Goal: Task Accomplishment & Management: Complete application form

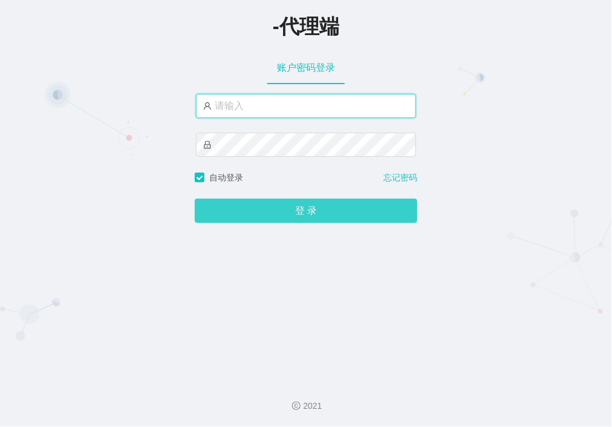
type input "duoduo666"
click at [276, 213] on button "登 录" at bounding box center [306, 210] width 223 height 24
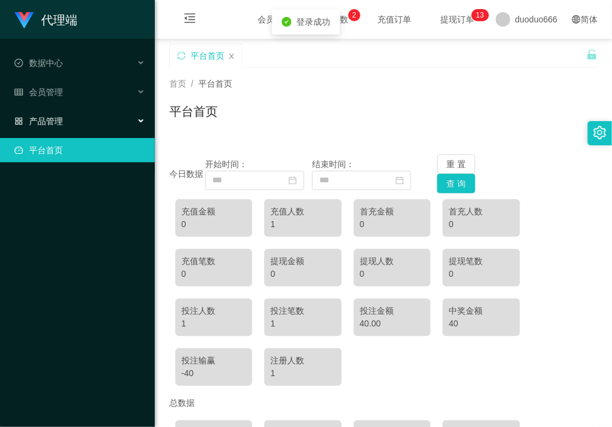
click at [57, 116] on span "产品管理" at bounding box center [39, 121] width 48 height 10
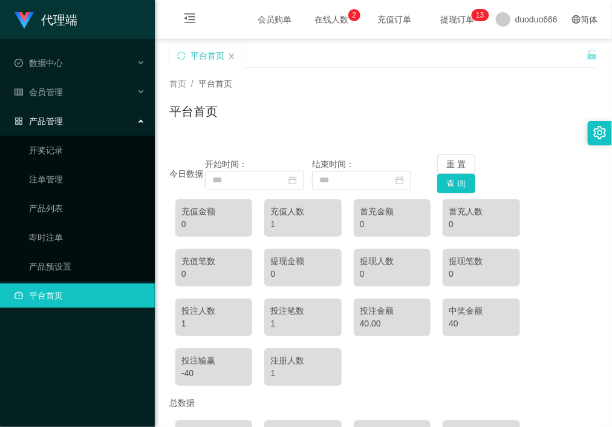
click at [82, 118] on div "产品管理" at bounding box center [77, 121] width 155 height 24
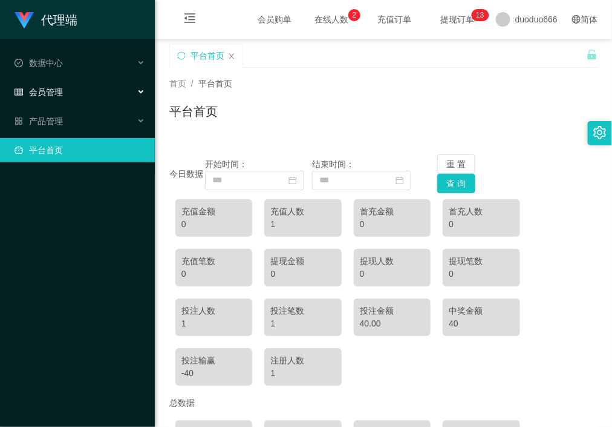
click at [91, 86] on div "会员管理" at bounding box center [77, 92] width 155 height 24
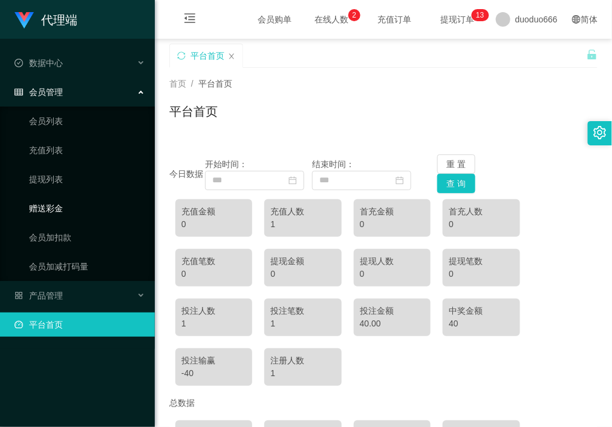
drag, startPoint x: 60, startPoint y: 203, endPoint x: 74, endPoint y: 209, distance: 15.5
click at [60, 203] on link "赠送彩金" at bounding box center [87, 208] width 116 height 24
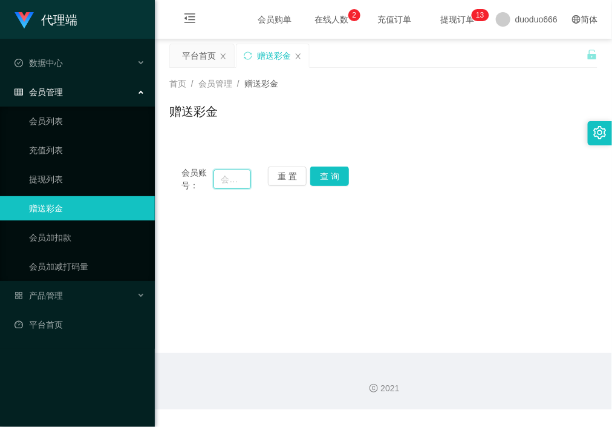
click at [224, 182] on input "text" at bounding box center [232, 178] width 37 height 19
paste input "6597989281"
type input "6597989281"
click at [327, 175] on button "查 询" at bounding box center [329, 175] width 39 height 19
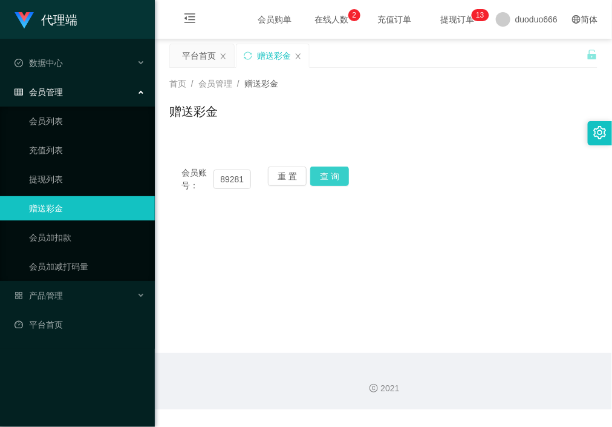
scroll to position [0, 0]
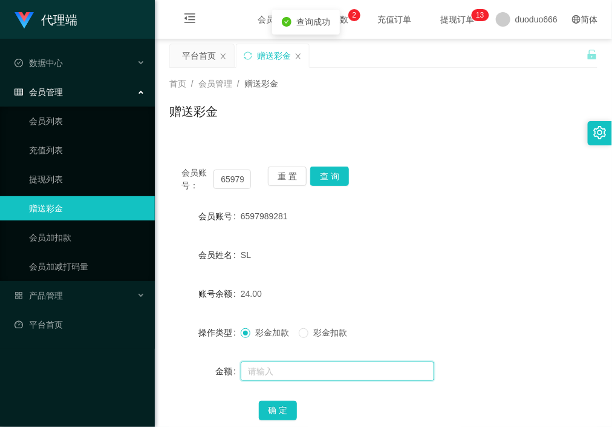
click at [267, 369] on input "text" at bounding box center [338, 370] width 194 height 19
type input "8"
click at [283, 403] on button "确 定" at bounding box center [278, 410] width 39 height 19
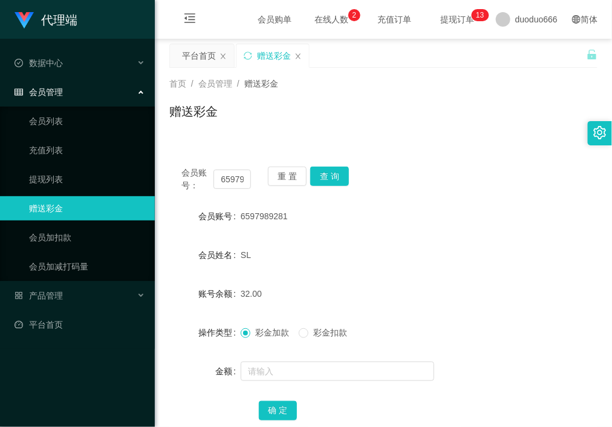
click at [517, 385] on form "会员账号 6597989281 会员姓名 SL 账号余额 32.00 操作类型 彩金加款 彩金扣款 金额 确 定" at bounding box center [383, 313] width 428 height 218
click at [324, 376] on input "text" at bounding box center [338, 370] width 194 height 19
type input "8"
drag, startPoint x: 274, startPoint y: 407, endPoint x: 484, endPoint y: 306, distance: 232.5
click at [278, 407] on button "确 定" at bounding box center [278, 410] width 39 height 19
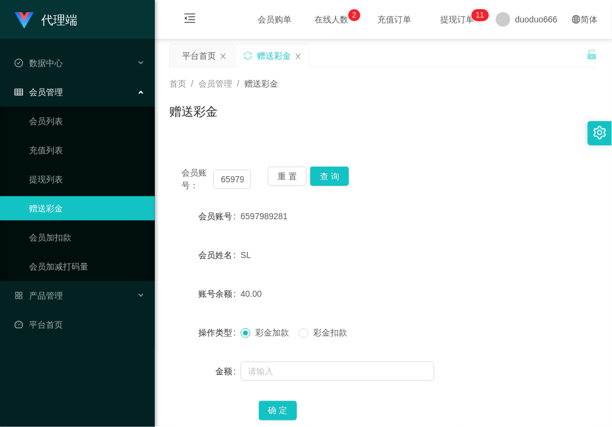
click at [309, 24] on span "在线人数 0 1 2 3 4 5 6 7 8 9 0 1 2 3 4 5 6 7 8 9 0 1 2 3 4 5 6 7 8 9" at bounding box center [332, 19] width 46 height 8
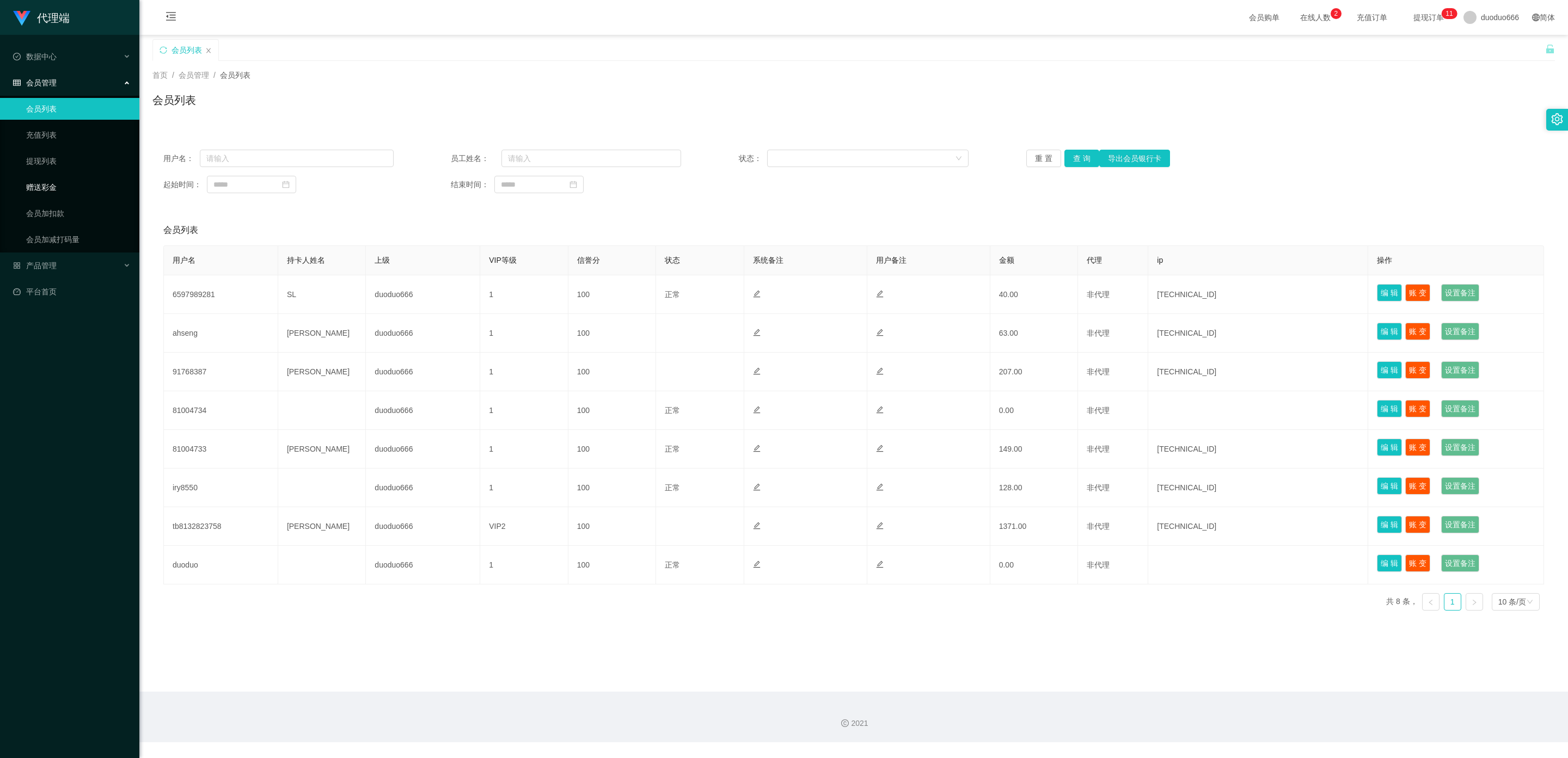
click at [82, 180] on link "赠送彩金" at bounding box center [78, 187] width 104 height 22
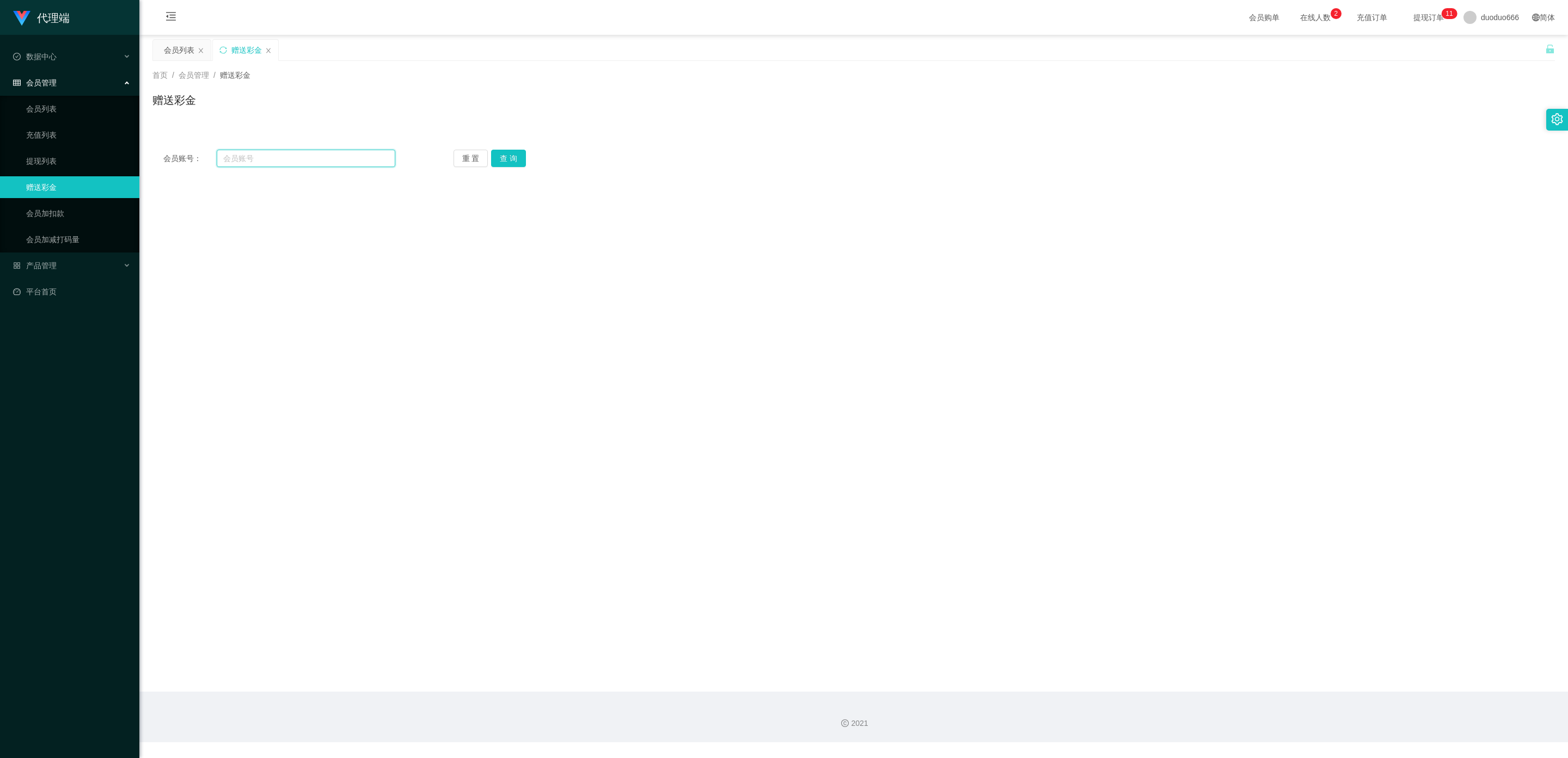
click at [268, 162] on input "text" at bounding box center [306, 157] width 178 height 17
paste input "87560336"
type input "87560336"
click at [506, 155] on button "查 询" at bounding box center [508, 157] width 35 height 17
click at [422, 328] on input "text" at bounding box center [473, 327] width 175 height 17
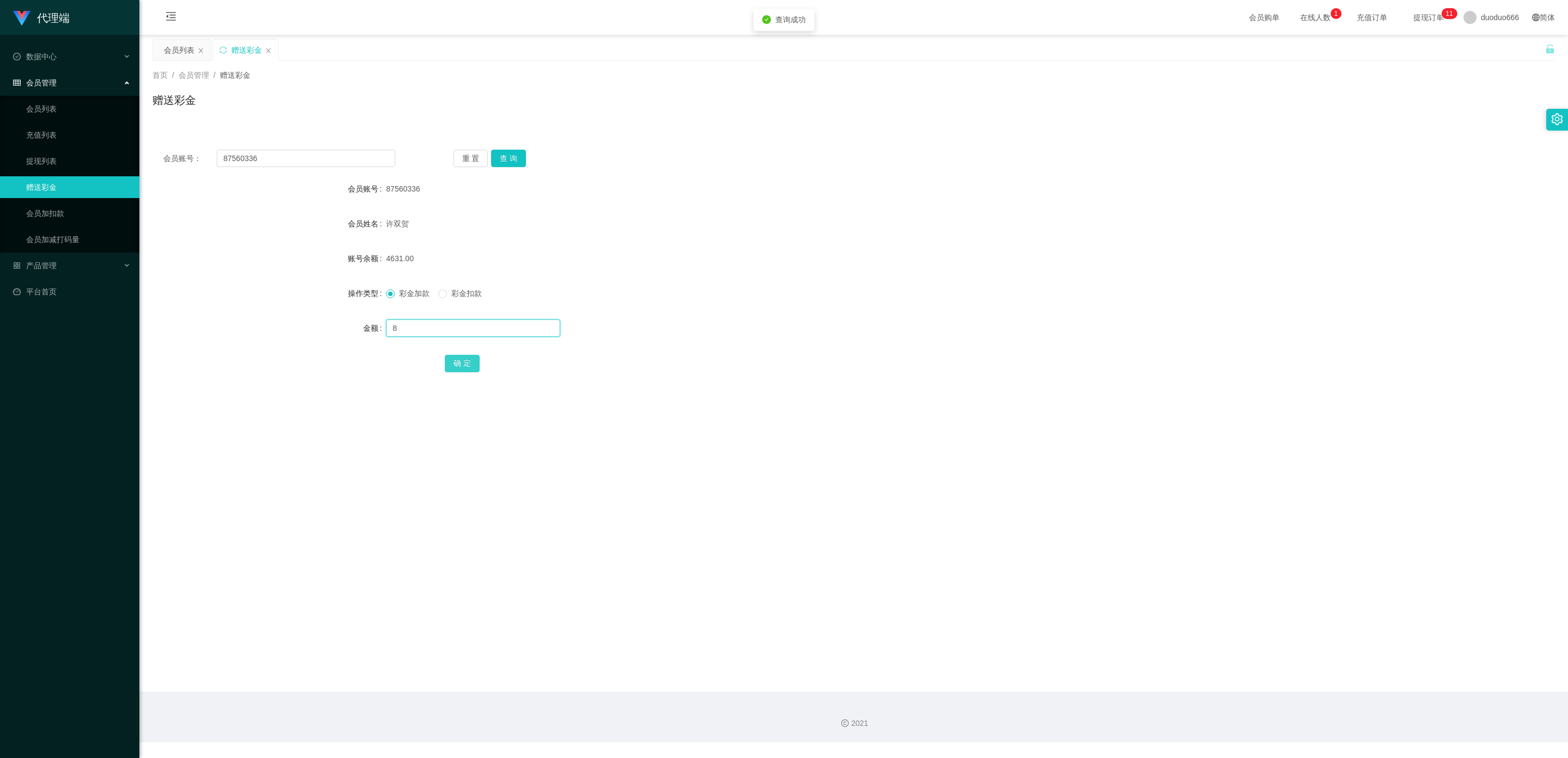
type input "8"
click at [461, 364] on button "确 定" at bounding box center [461, 363] width 35 height 17
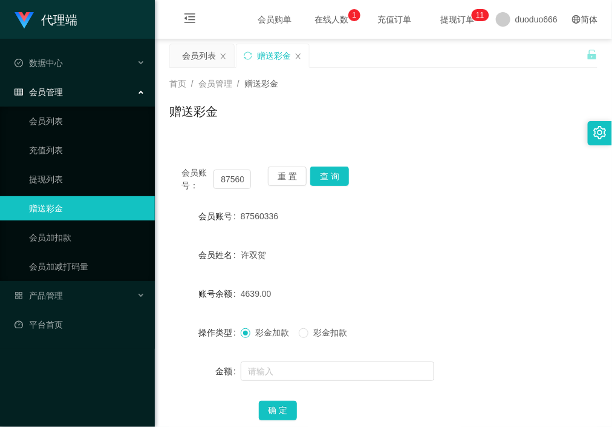
drag, startPoint x: 385, startPoint y: 220, endPoint x: 260, endPoint y: 202, distance: 127.1
click at [381, 220] on div "87560336" at bounding box center [366, 216] width 250 height 24
drag, startPoint x: 220, startPoint y: 178, endPoint x: 654, endPoint y: 287, distance: 448.1
click at [612, 287] on html "代理端 数据中心 会员管理 会员列表 充值列表 提现列表 赠送彩金 会员加扣款 会员加减打码量 产品管理 平台首页 保存配置 重置配置 整体风格设置 主题色 …" at bounding box center [306, 213] width 612 height 427
paste input "6597989281"
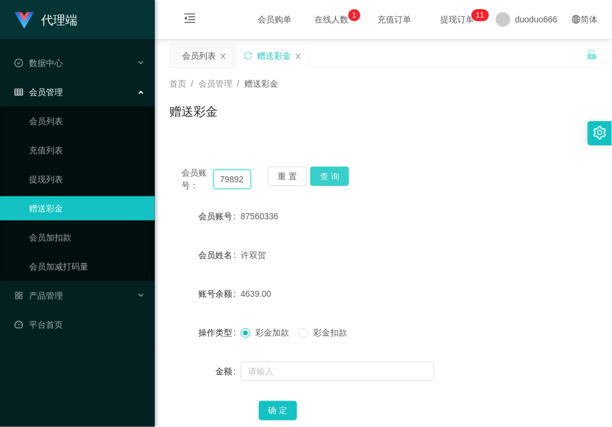
scroll to position [0, 24]
type input "6597989281"
click at [326, 175] on button "查 询" at bounding box center [329, 175] width 39 height 19
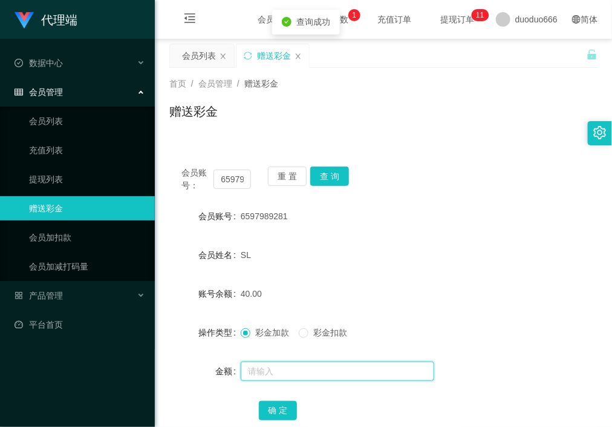
click at [295, 367] on input "text" at bounding box center [338, 370] width 194 height 19
type input "8"
click at [267, 408] on button "确 定" at bounding box center [278, 410] width 39 height 19
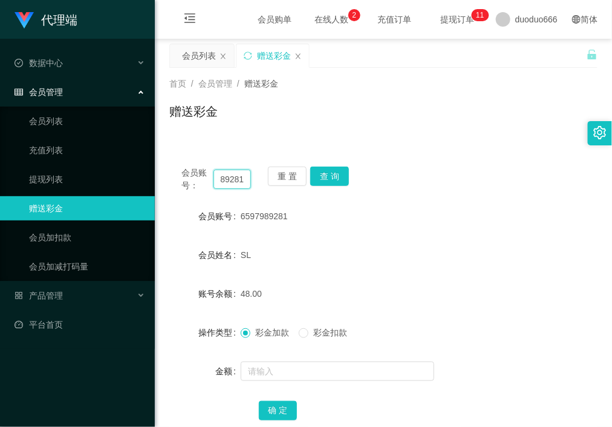
drag, startPoint x: 220, startPoint y: 182, endPoint x: 330, endPoint y: 212, distance: 115.0
click at [321, 205] on div "会员账号： 6597989281 重 置 查 询 会员账号 6597989281 会员姓名 SL 账号余额 48.00 操作类型 彩金加款 彩金扣款 金额 确…" at bounding box center [383, 301] width 428 height 294
paste input "87560336"
type input "87560336"
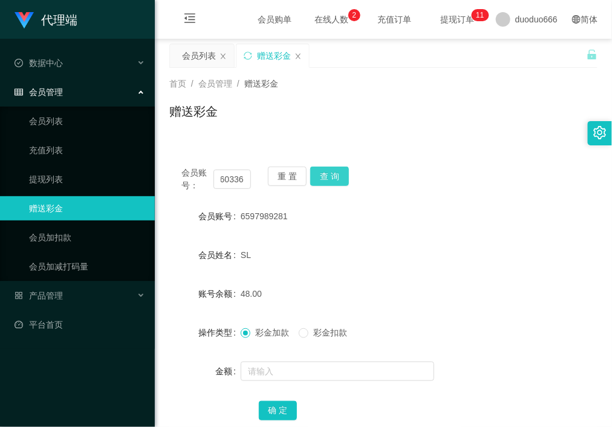
click at [343, 169] on button "查 询" at bounding box center [329, 175] width 39 height 19
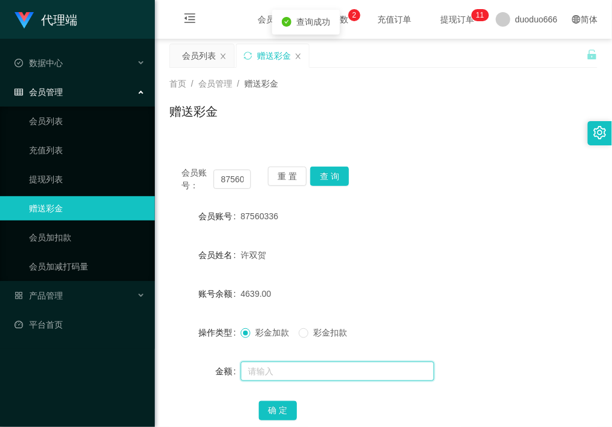
click at [287, 367] on input "text" at bounding box center [338, 370] width 194 height 19
type input "8"
click at [274, 404] on button "确 定" at bounding box center [278, 410] width 39 height 19
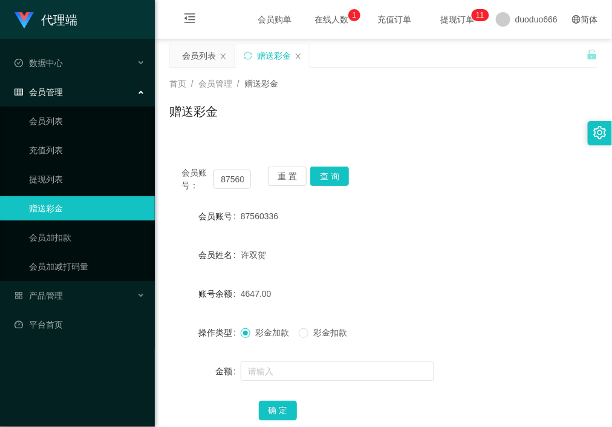
click at [351, 274] on form "会员账号 87560336 会员姓名 [PERSON_NAME] 账号余额 4647.00 操作类型 彩金加款 彩金扣款 金额 确 定" at bounding box center [383, 313] width 428 height 218
drag, startPoint x: 218, startPoint y: 182, endPoint x: 460, endPoint y: 214, distance: 244.2
click at [460, 214] on div "会员账号： 87560336 重 置 查 询 会员账号 87560336 会员姓名 [PERSON_NAME] 账号余额 4647.00 操作类型 彩金加款 …" at bounding box center [383, 301] width 428 height 294
paste input "6597989281"
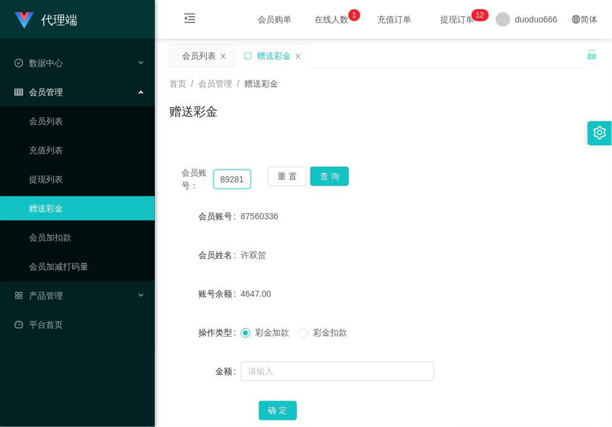
type input "6597989281"
click at [334, 176] on button "查 询" at bounding box center [329, 175] width 39 height 19
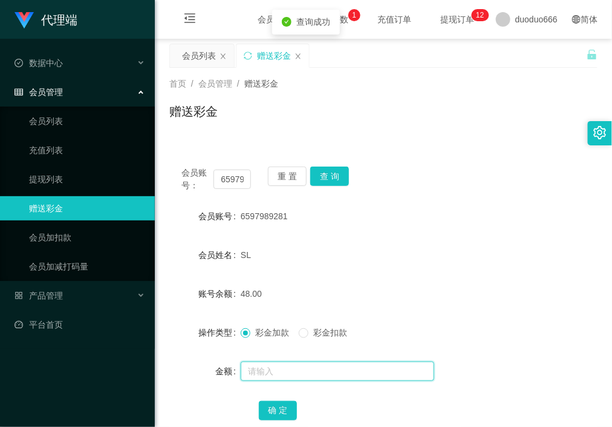
click at [283, 364] on input "text" at bounding box center [338, 370] width 194 height 19
type input "8"
click at [271, 405] on button "确 定" at bounding box center [278, 410] width 39 height 19
click at [282, 378] on input "text" at bounding box center [338, 370] width 194 height 19
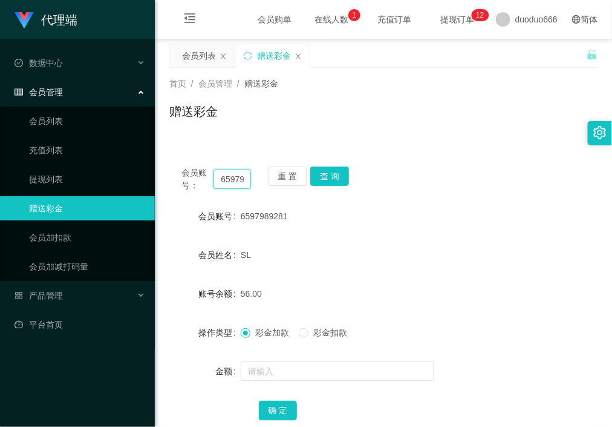
click at [237, 177] on input "6597989281" at bounding box center [232, 178] width 37 height 19
click at [292, 373] on input "text" at bounding box center [338, 370] width 194 height 19
type input "8"
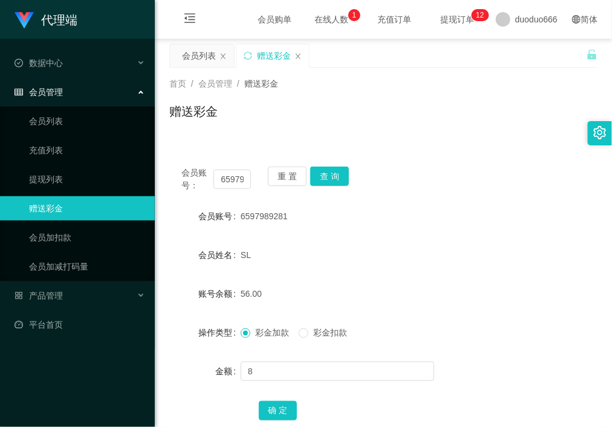
click at [283, 399] on div "确 定" at bounding box center [384, 410] width 250 height 24
drag, startPoint x: 275, startPoint y: 404, endPoint x: 285, endPoint y: 405, distance: 10.4
click at [276, 405] on button "确 定" at bounding box center [278, 410] width 39 height 19
drag, startPoint x: 345, startPoint y: 105, endPoint x: 374, endPoint y: 86, distance: 34.9
click at [356, 100] on div "首页 / 会员管理 / 赠送彩金 / 赠送彩金" at bounding box center [383, 103] width 428 height 53
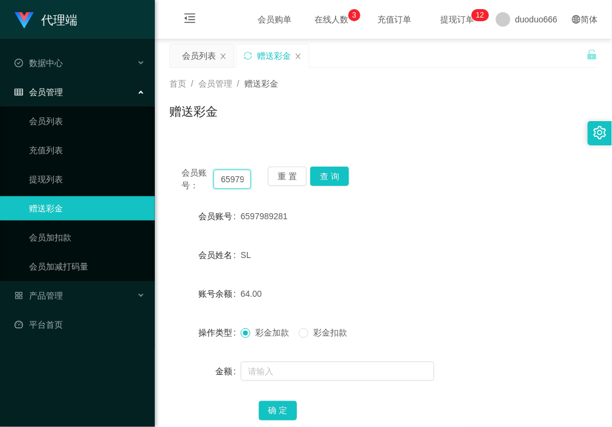
scroll to position [0, 24]
drag, startPoint x: 231, startPoint y: 179, endPoint x: 300, endPoint y: 215, distance: 78.5
click at [313, 195] on div "会员账号： 6597989281 重 置 查 询 会员账号 6597989281 会员姓名 SL 账号余额 64.00 操作类型 彩金加款 彩金扣款 金额 确…" at bounding box center [383, 301] width 428 height 294
drag, startPoint x: 273, startPoint y: 369, endPoint x: 284, endPoint y: 370, distance: 11.0
click at [273, 369] on input "text" at bounding box center [338, 370] width 194 height 19
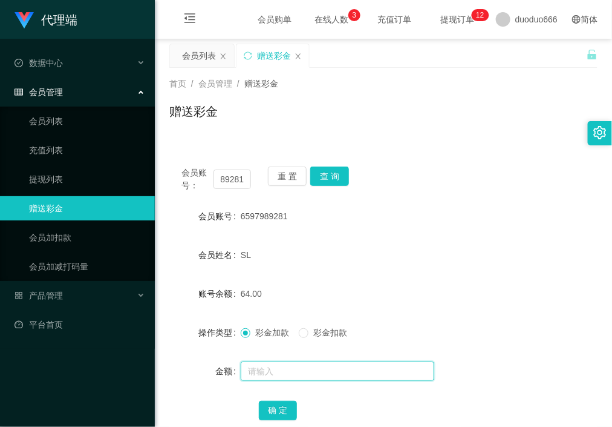
scroll to position [0, 0]
type input "8"
drag, startPoint x: 274, startPoint y: 410, endPoint x: 510, endPoint y: 287, distance: 266.3
click at [274, 410] on button "确 定" at bounding box center [278, 410] width 39 height 19
click at [483, 212] on div "6597989281" at bounding box center [366, 216] width 250 height 24
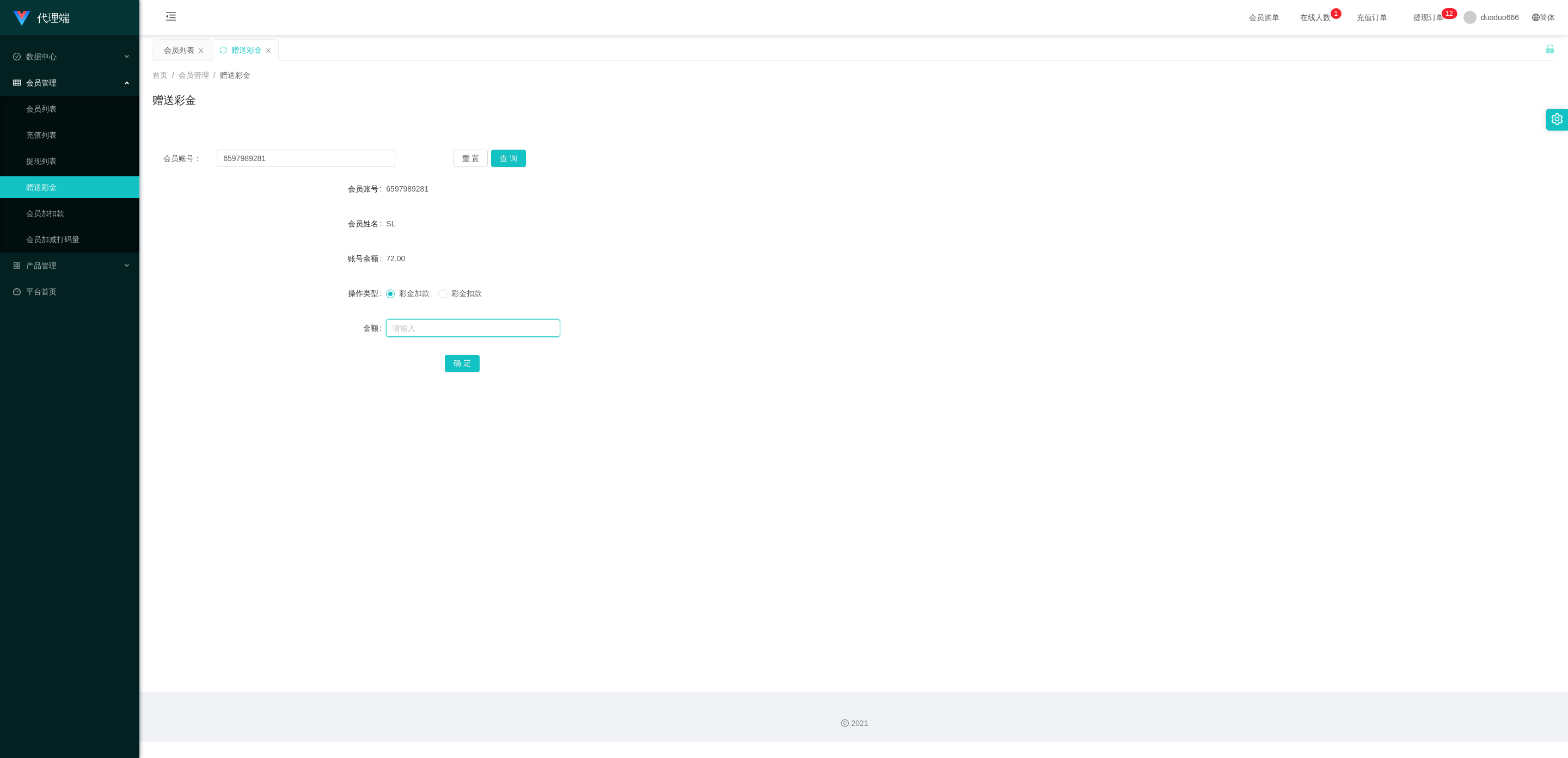
click at [432, 330] on input "text" at bounding box center [473, 327] width 175 height 17
type input "8"
click at [464, 360] on button "确 定" at bounding box center [461, 363] width 35 height 17
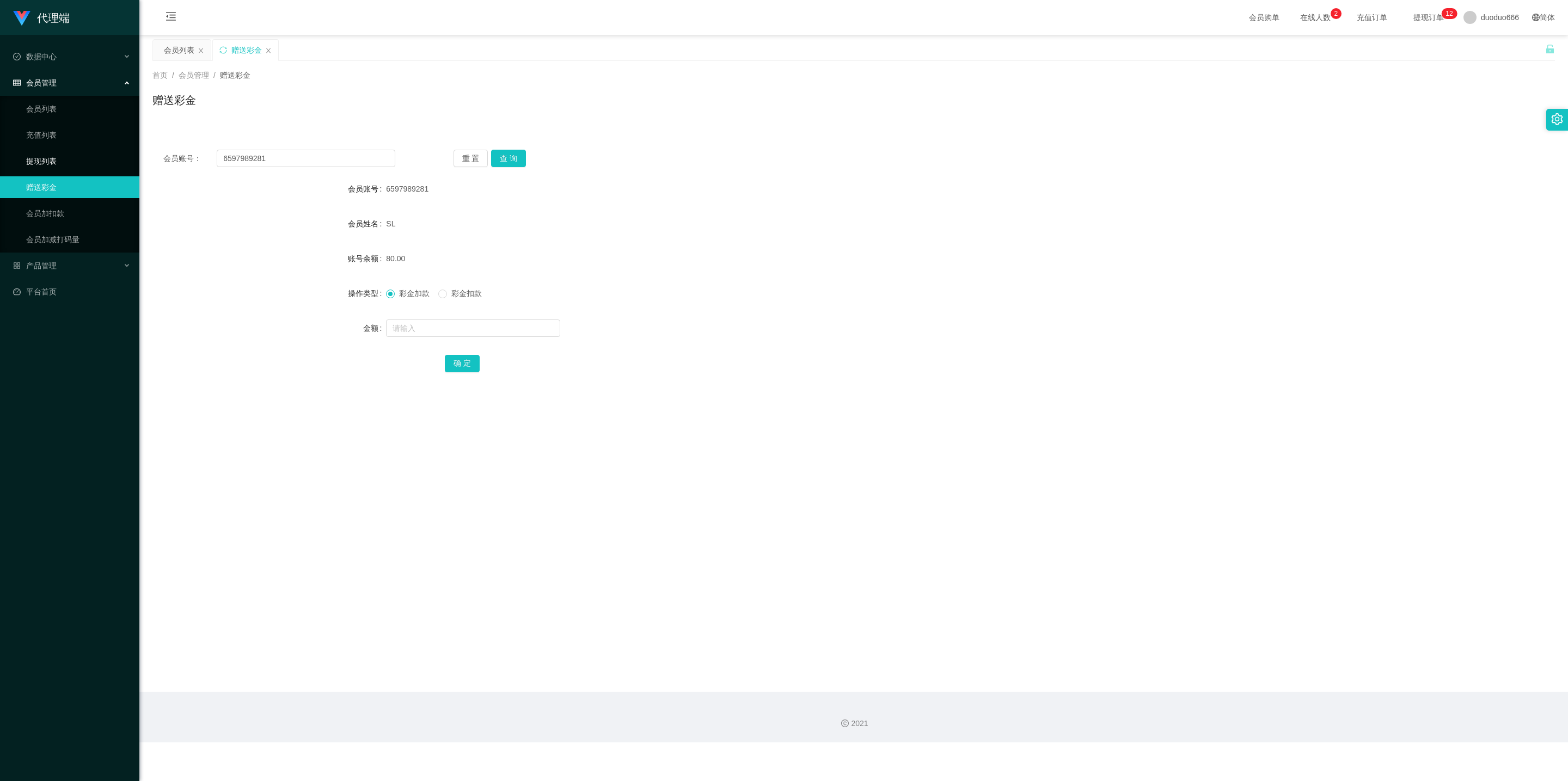
click at [46, 155] on link "提现列表" at bounding box center [78, 161] width 104 height 22
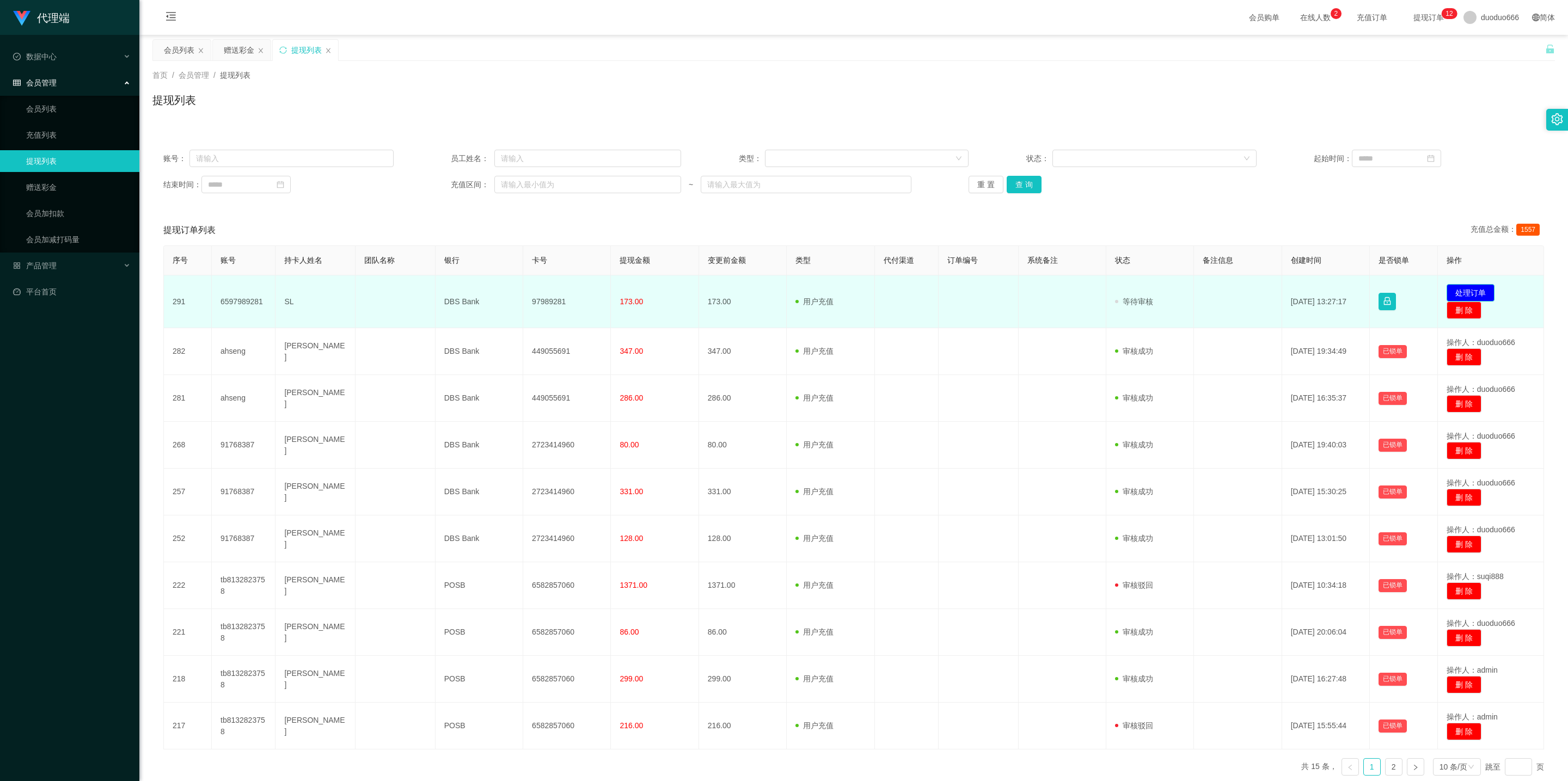
click at [551, 290] on button "处理订单" at bounding box center [1470, 292] width 48 height 17
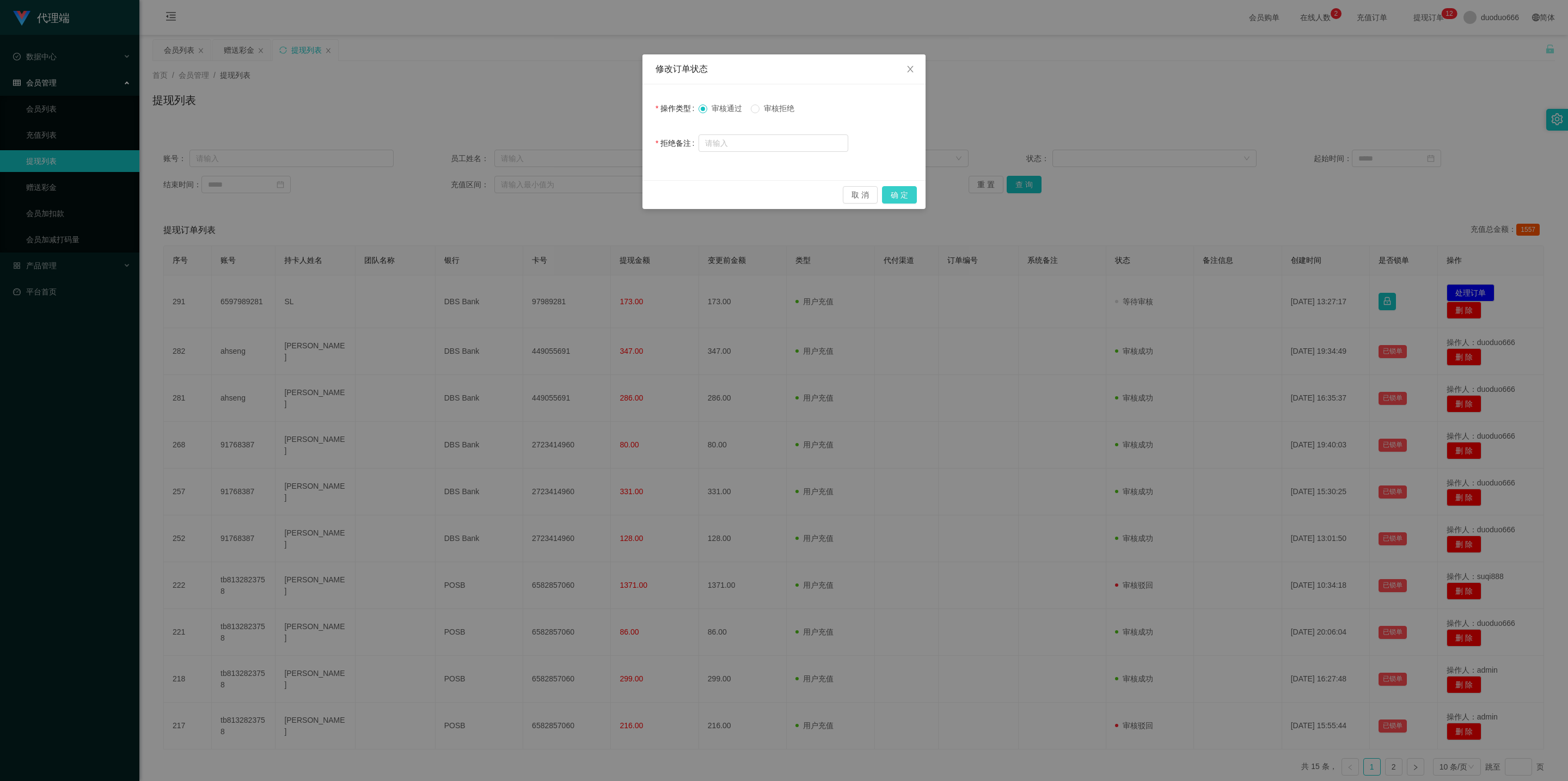
click at [551, 196] on button "确 定" at bounding box center [899, 194] width 35 height 17
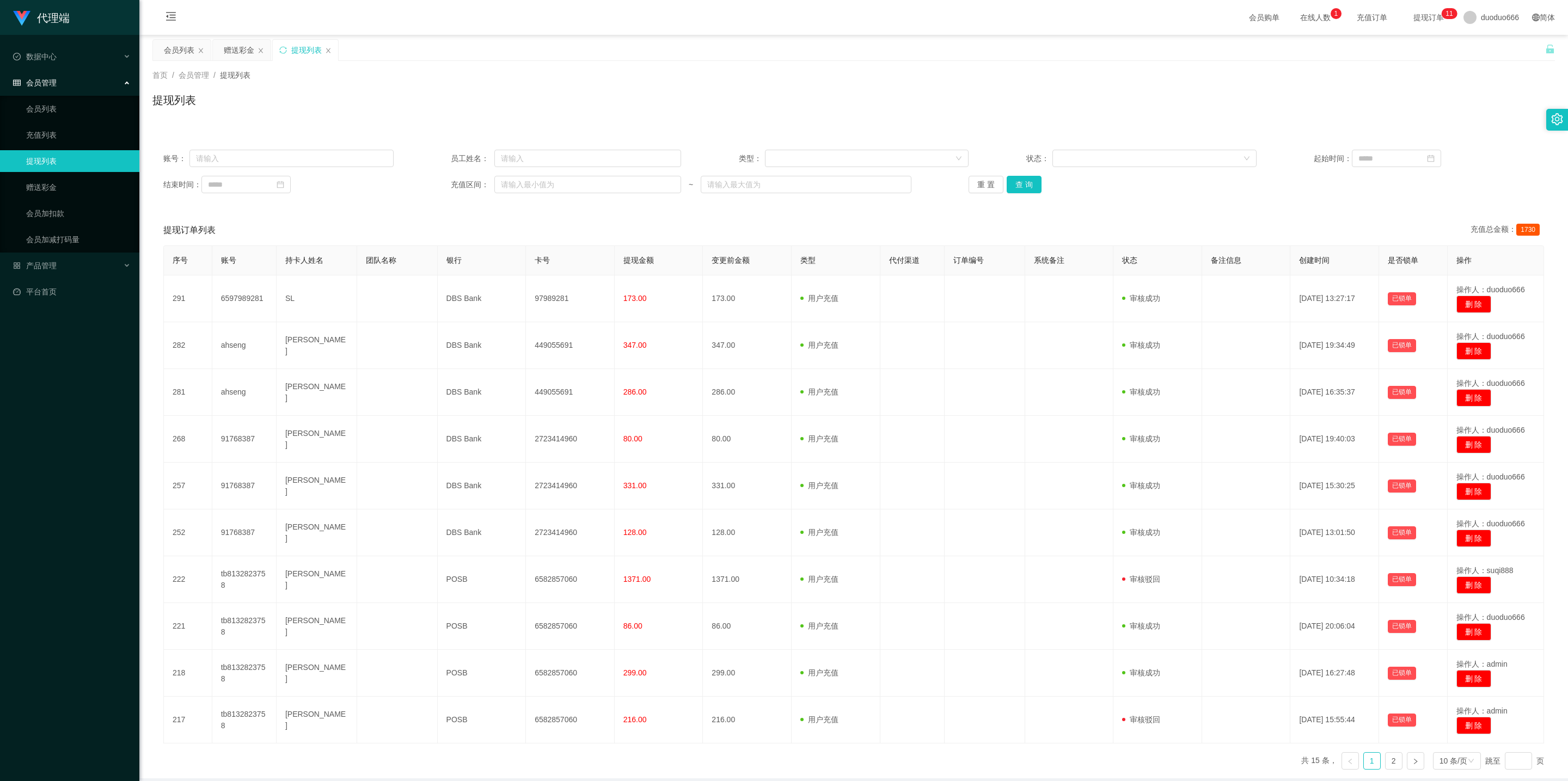
drag, startPoint x: 1306, startPoint y: 86, endPoint x: 1287, endPoint y: 97, distance: 22.0
click at [551, 99] on div "首页 / 会员管理 / 提现列表 / 提现列表" at bounding box center [853, 93] width 1402 height 48
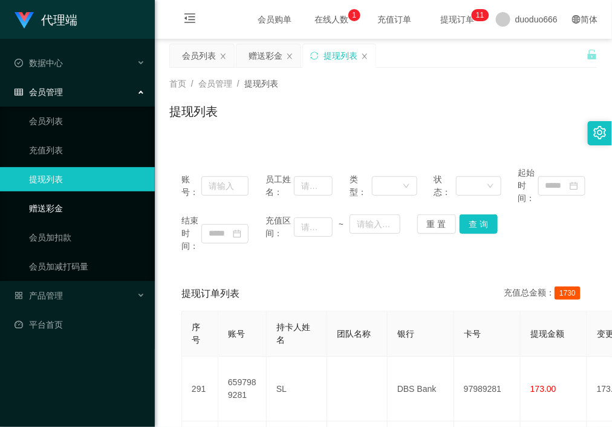
click at [66, 200] on link "赠送彩金" at bounding box center [87, 208] width 116 height 24
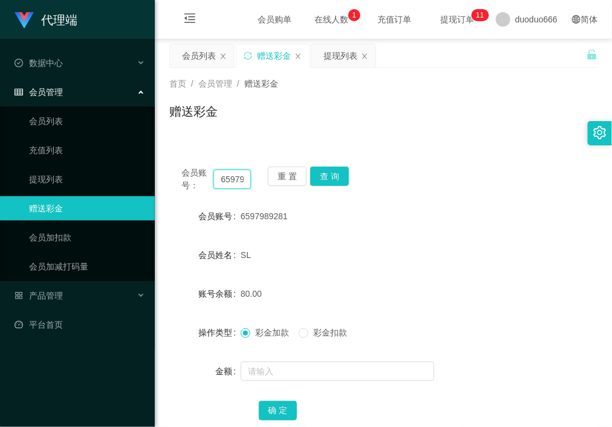
click at [220, 182] on input "6597989281" at bounding box center [232, 178] width 37 height 19
drag, startPoint x: 278, startPoint y: 374, endPoint x: 307, endPoint y: 369, distance: 29.0
click at [282, 374] on input "text" at bounding box center [338, 370] width 194 height 19
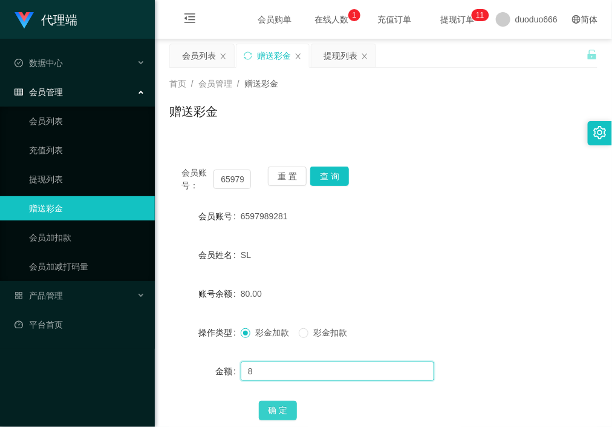
type input "8"
click at [277, 407] on button "确 定" at bounding box center [278, 410] width 39 height 19
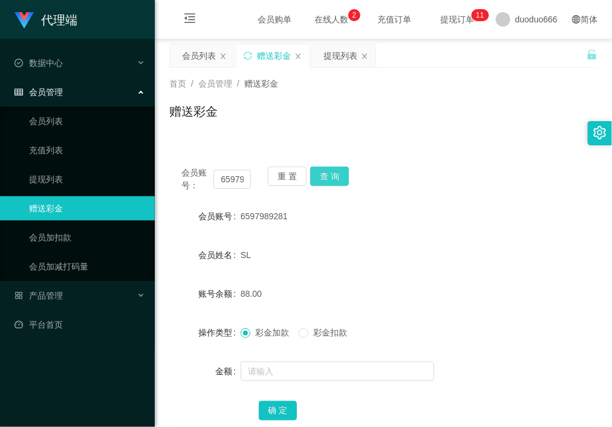
click at [336, 178] on button "查 询" at bounding box center [329, 175] width 39 height 19
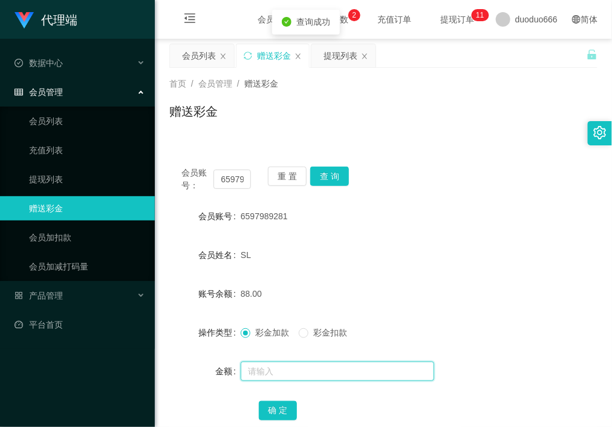
click at [277, 369] on input "text" at bounding box center [338, 370] width 194 height 19
type input "8"
click at [271, 410] on button "确 定" at bounding box center [278, 410] width 39 height 19
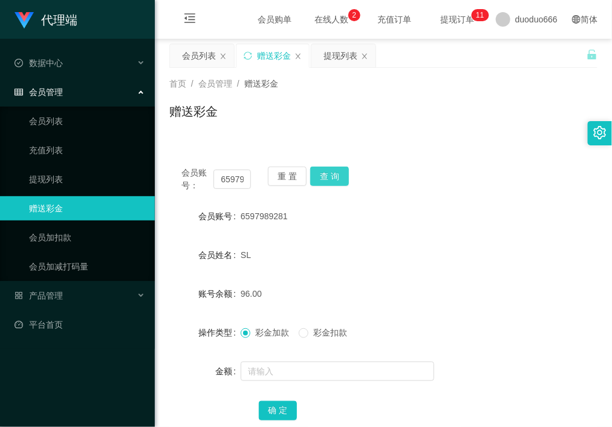
click at [335, 171] on button "查 询" at bounding box center [329, 175] width 39 height 19
drag, startPoint x: 217, startPoint y: 176, endPoint x: 378, endPoint y: 203, distance: 163.9
click at [375, 202] on div "会员账号： 6597989281 重 置 查 询 会员账号 6597989281 会员姓名 SL 账号余额 96.00 操作类型 彩金加款 彩金扣款 金额 确…" at bounding box center [383, 301] width 428 height 294
paste input "87560336"
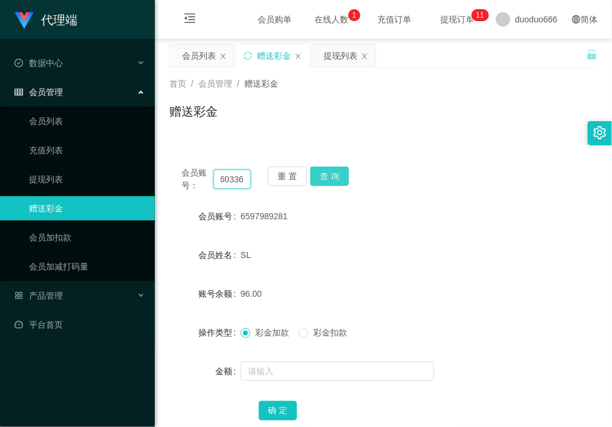
type input "87560336"
click at [329, 173] on button "查 询" at bounding box center [329, 175] width 39 height 19
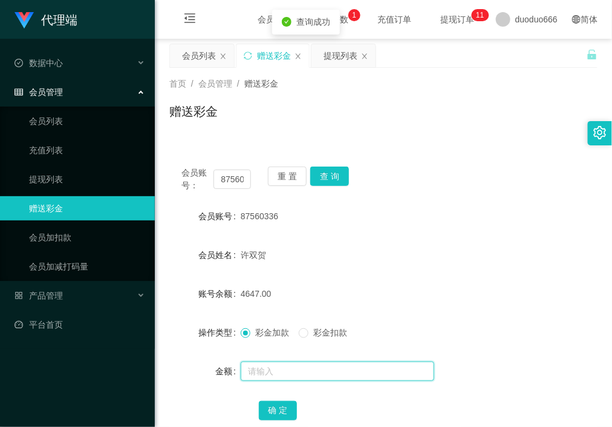
click at [300, 369] on input "text" at bounding box center [338, 370] width 194 height 19
type input "8"
click at [285, 405] on button "确 定" at bounding box center [278, 410] width 39 height 19
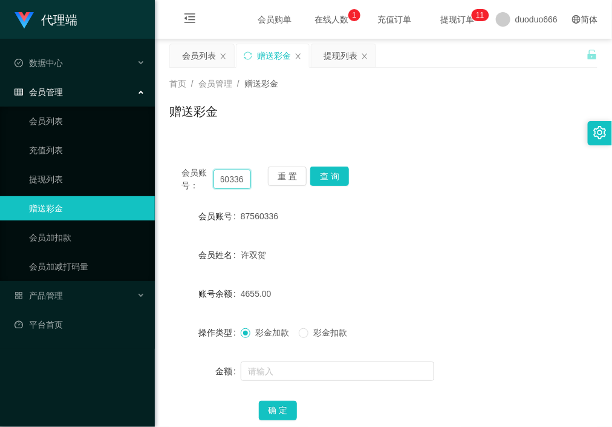
drag, startPoint x: 218, startPoint y: 180, endPoint x: 356, endPoint y: 231, distance: 146.5
click at [343, 228] on div "会员账号： 87560336 重 置 查 询 会员账号 87560336 会员姓名 [PERSON_NAME] 账号余额 4655.00 操作类型 彩金加款 …" at bounding box center [383, 301] width 428 height 294
paste input "6597989281"
type input "6597989281"
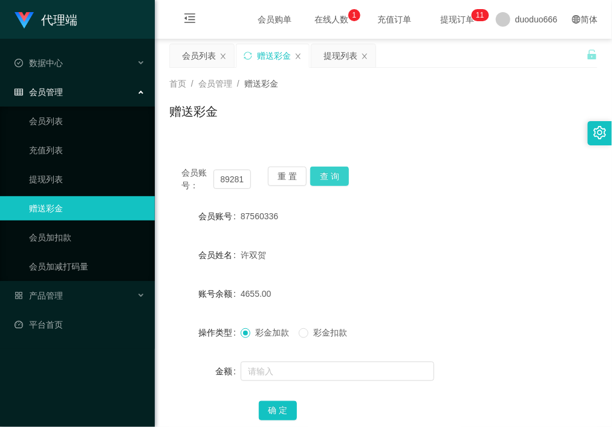
click at [329, 174] on button "查 询" at bounding box center [329, 175] width 39 height 19
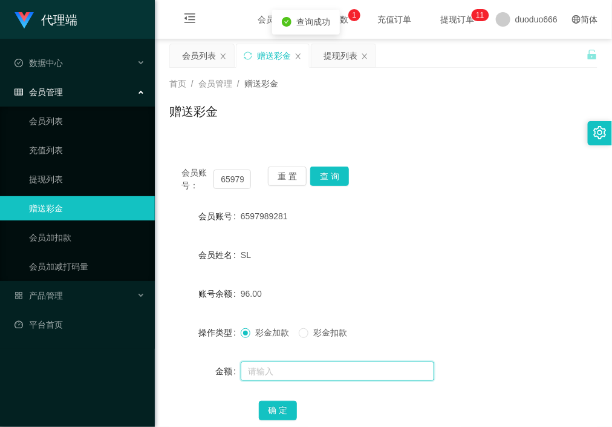
click at [289, 376] on input "text" at bounding box center [338, 370] width 194 height 19
type input "8"
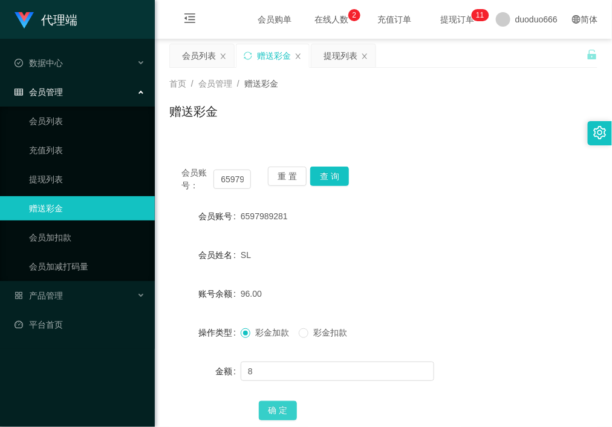
click at [280, 405] on button "确 定" at bounding box center [278, 410] width 39 height 19
drag, startPoint x: 220, startPoint y: 180, endPoint x: 333, endPoint y: 202, distance: 115.2
click at [333, 202] on div "会员账号： 6597989281 重 置 查 询 会员账号 6597989281 会员姓名 SL 账号余额 104.00 操作类型 彩金加款 彩金扣款 金额 …" at bounding box center [383, 301] width 428 height 294
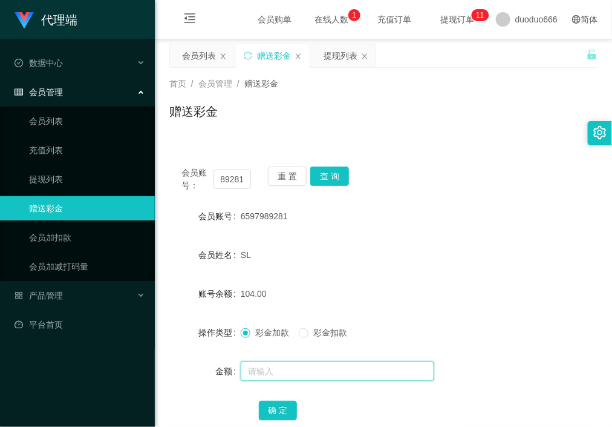
click at [295, 375] on input "text" at bounding box center [338, 370] width 194 height 19
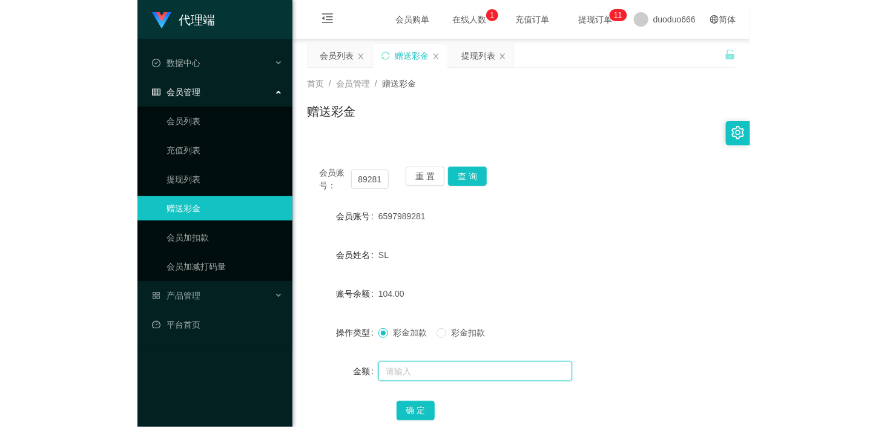
scroll to position [0, 0]
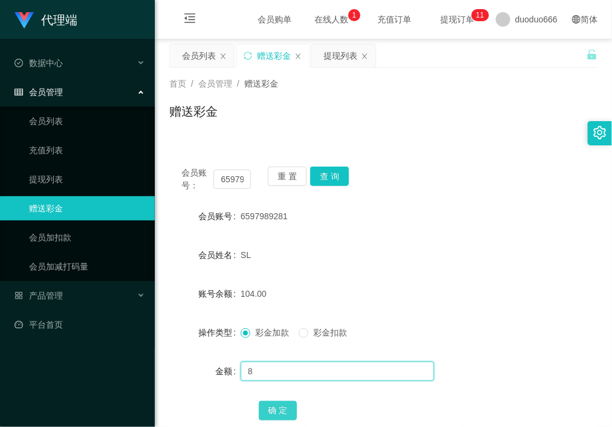
type input "8"
click at [277, 402] on button "确 定" at bounding box center [278, 410] width 39 height 19
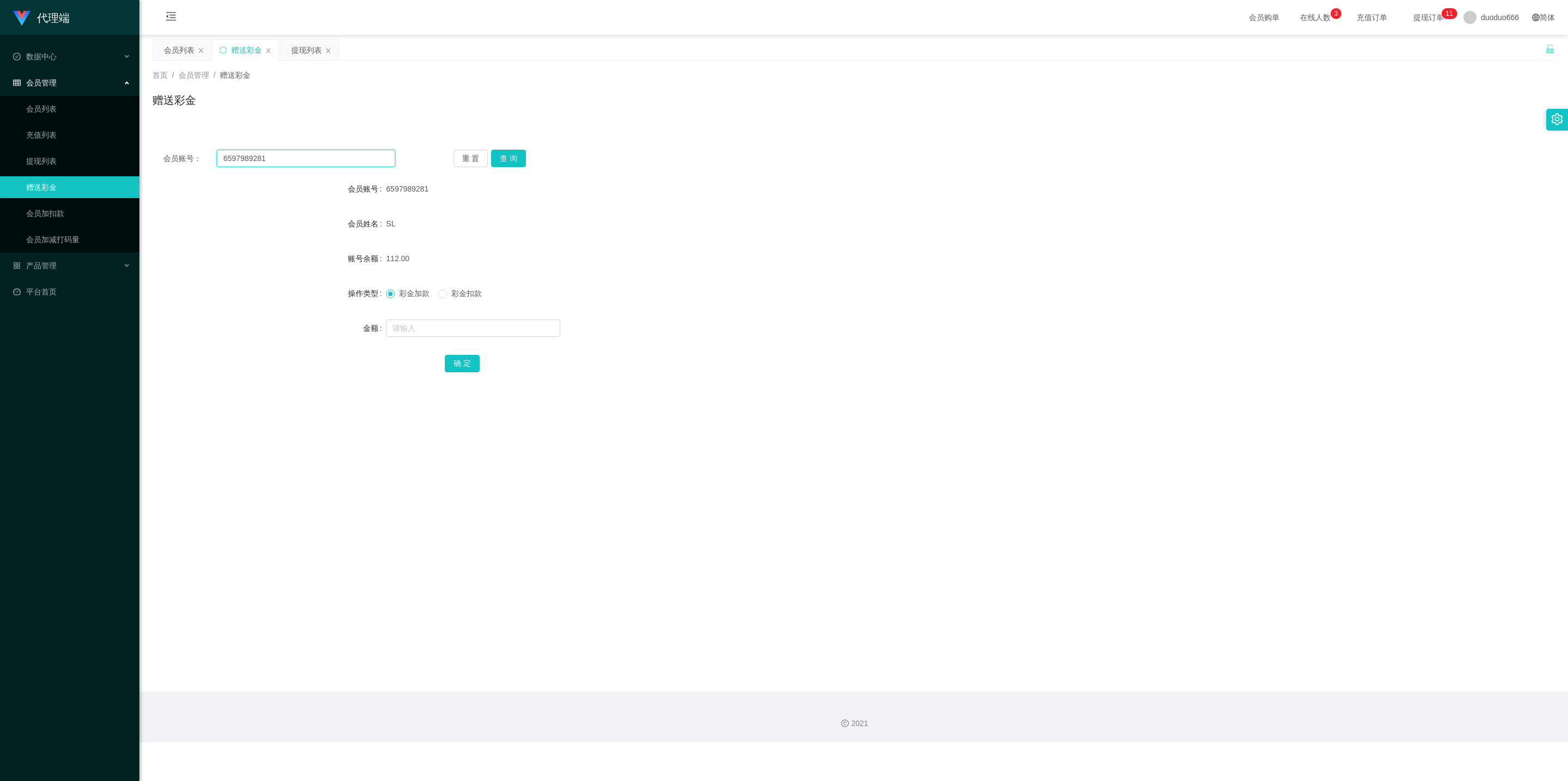
drag, startPoint x: 283, startPoint y: 161, endPoint x: 45, endPoint y: 144, distance: 238.6
click at [0, 136] on section "代理端 数据中心 会员管理 会员列表 充值列表 提现列表 赠送彩金 会员加扣款 会员加减打码量 产品管理 平台首页 保存配置 重置配置 整体风格设置 主题色 …" at bounding box center [784, 371] width 1568 height 742
click at [506, 157] on button "查 询" at bounding box center [508, 157] width 35 height 17
drag, startPoint x: 412, startPoint y: 330, endPoint x: 423, endPoint y: 336, distance: 12.5
click at [412, 330] on input "text" at bounding box center [473, 328] width 175 height 17
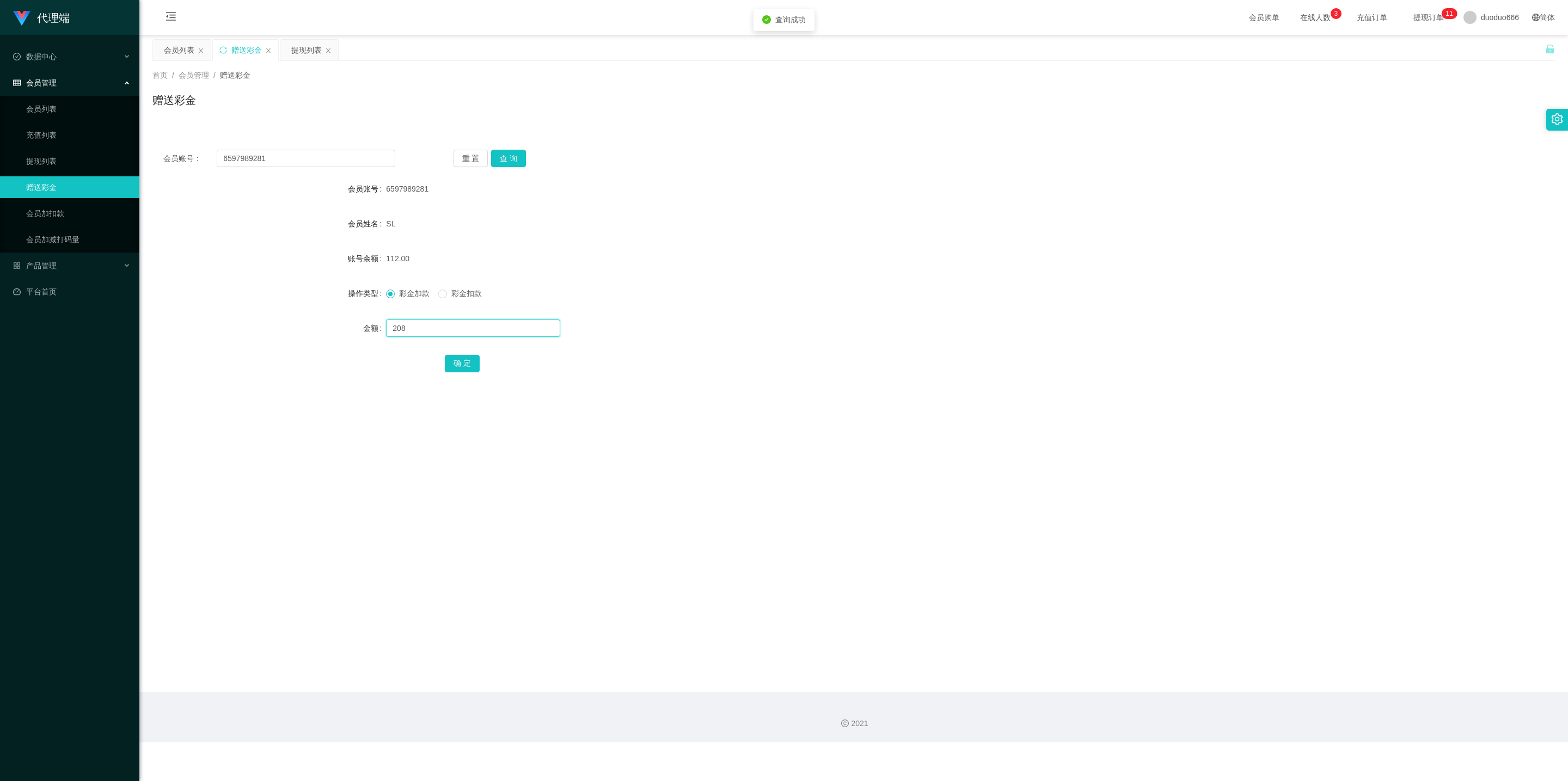
type input "208"
click at [458, 358] on button "确 定" at bounding box center [461, 364] width 35 height 17
drag, startPoint x: 294, startPoint y: 154, endPoint x: 0, endPoint y: 123, distance: 295.6
click at [0, 123] on section "代理端 数据中心 会员管理 会员列表 充值列表 提现列表 赠送彩金 会员加扣款 会员加减打码量 产品管理 平台首页 保存配置 重置配置 整体风格设置 主题色 …" at bounding box center [784, 371] width 1568 height 742
click at [513, 157] on button "查 询" at bounding box center [508, 157] width 35 height 17
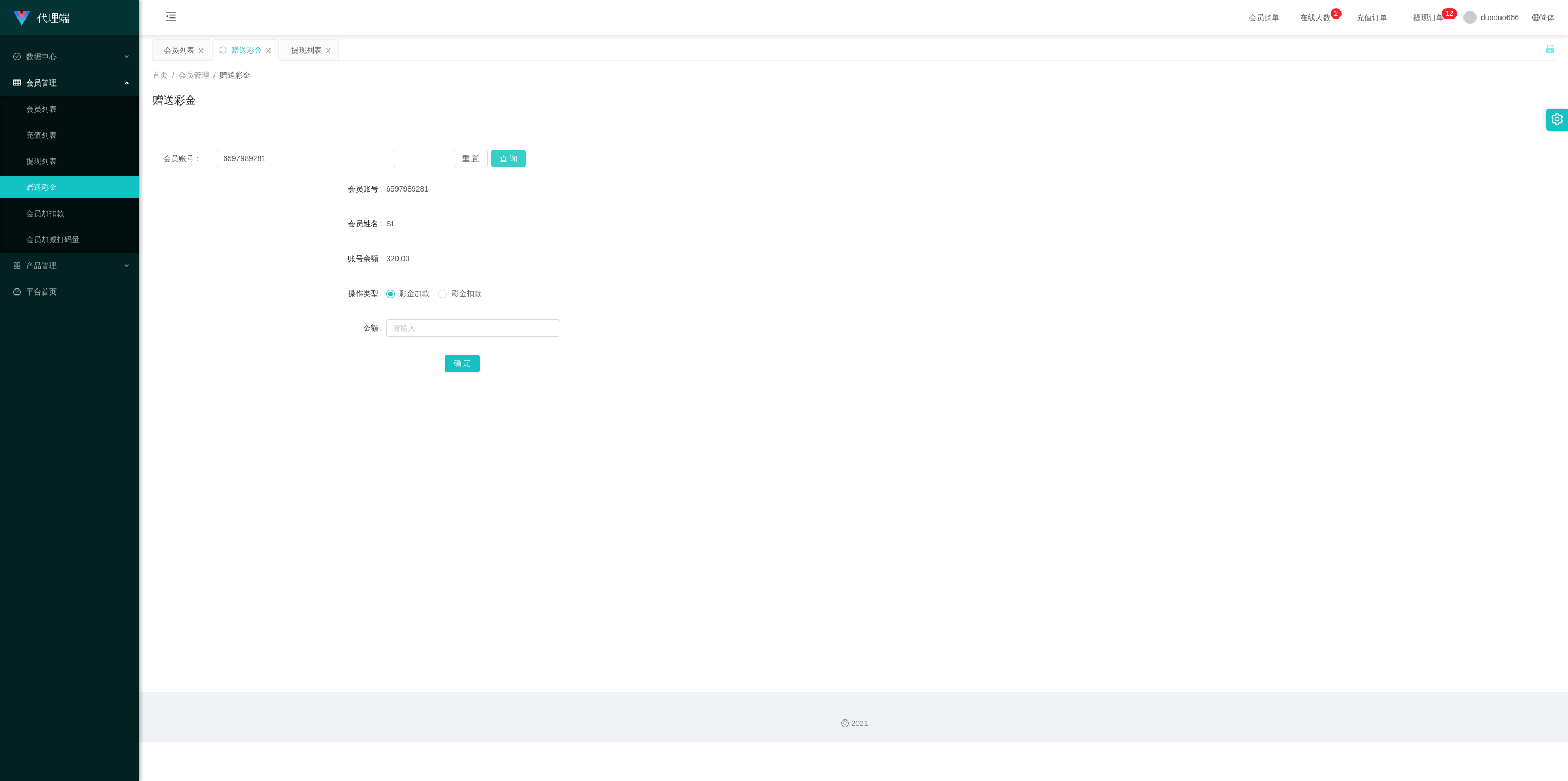
click at [508, 150] on button "查 询" at bounding box center [508, 157] width 35 height 17
drag, startPoint x: 284, startPoint y: 157, endPoint x: 133, endPoint y: 166, distance: 151.3
click at [4, 140] on section "代理端 数据中心 会员管理 会员列表 充值列表 提现列表 赠送彩金 会员加扣款 会员加减打码量 产品管理 平台首页 保存配置 重置配置 整体风格设置 主题色 …" at bounding box center [784, 371] width 1568 height 742
click at [186, 55] on div "会员列表" at bounding box center [179, 49] width 31 height 21
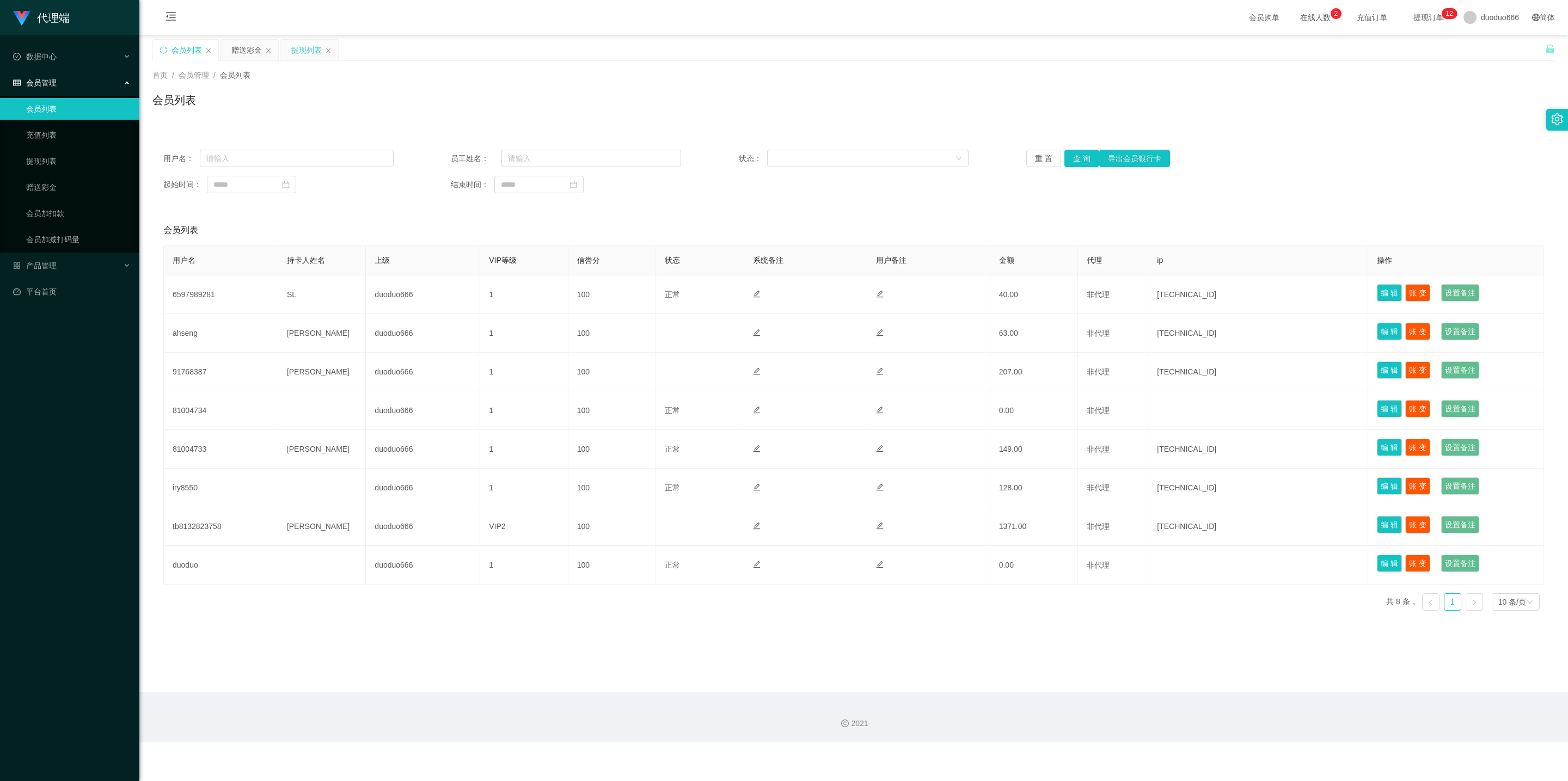
click at [301, 54] on div "提现列表" at bounding box center [307, 49] width 31 height 21
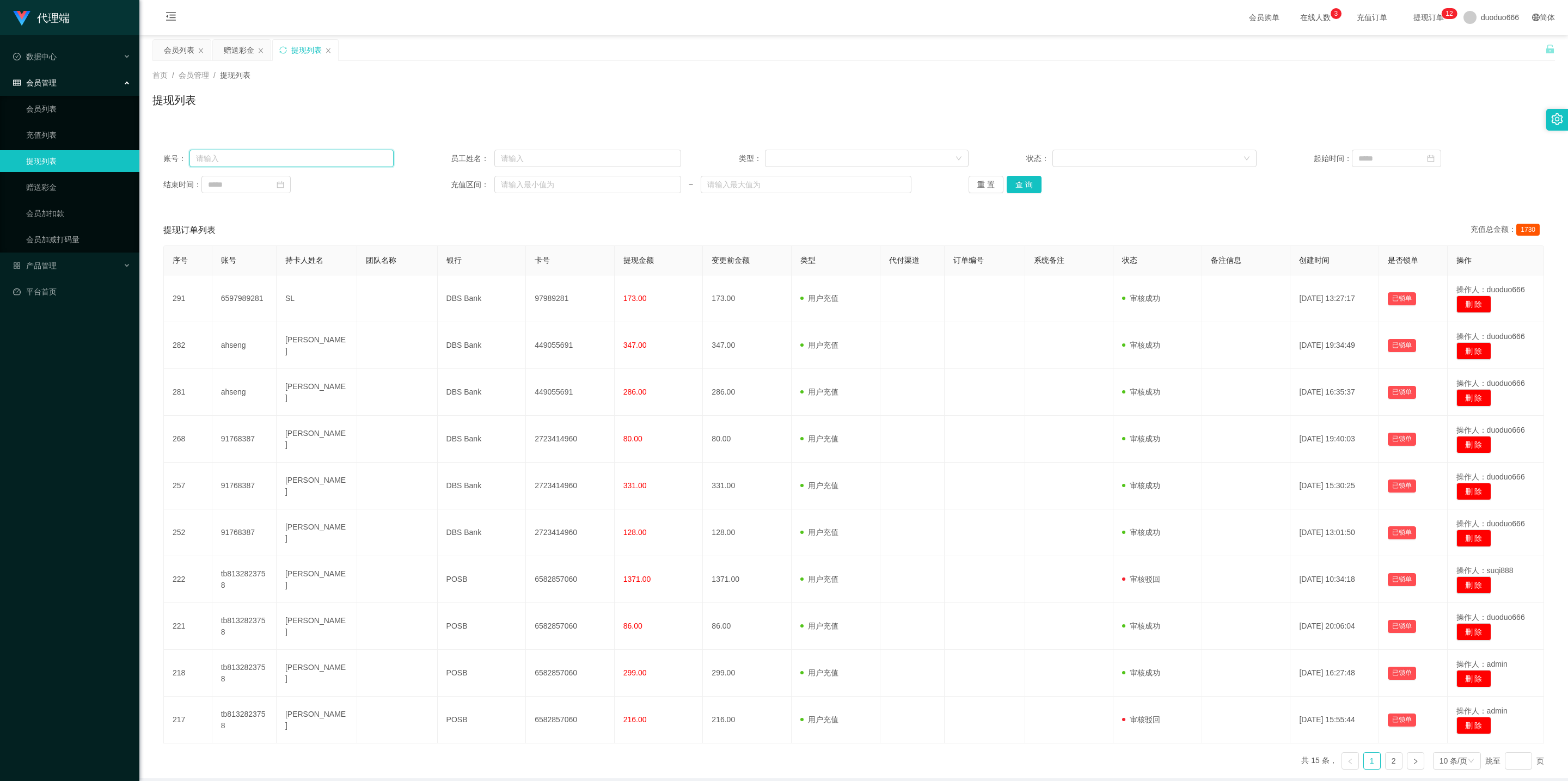
click at [273, 158] on input "text" at bounding box center [291, 157] width 204 height 17
paste input "6597989281"
type input "6597989281"
click at [551, 185] on button "查 询" at bounding box center [1024, 184] width 35 height 17
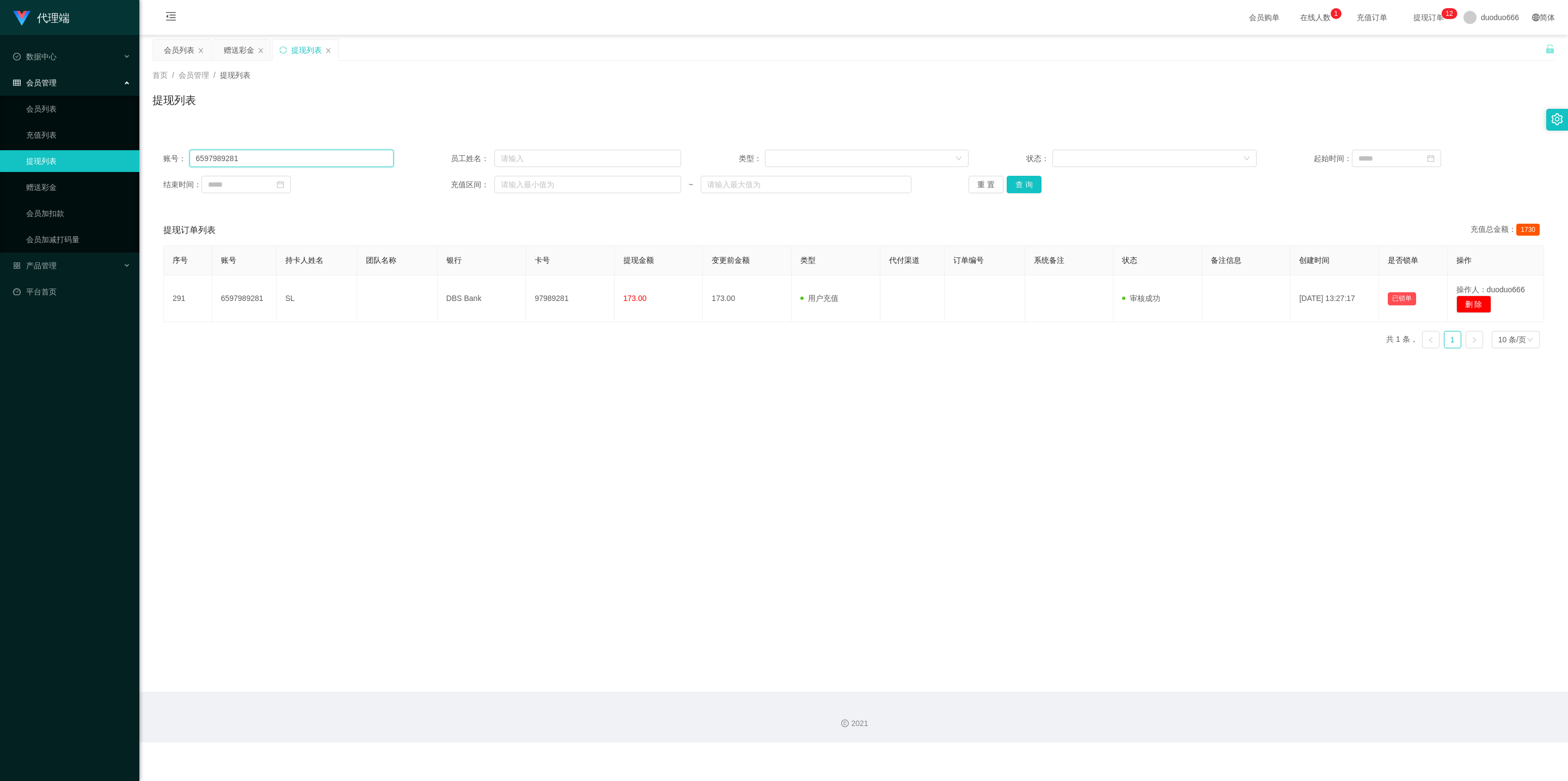
drag, startPoint x: 260, startPoint y: 157, endPoint x: 77, endPoint y: 152, distance: 183.1
click at [58, 154] on section "代理端 数据中心 会员管理 会员列表 充值列表 提现列表 赠送彩金 会员加扣款 会员加减打码量 产品管理 平台首页 保存配置 重置配置 整体风格设置 主题色 …" at bounding box center [784, 371] width 1568 height 742
drag, startPoint x: 253, startPoint y: 54, endPoint x: 246, endPoint y: 58, distance: 8.1
click at [252, 54] on div "赠送彩金" at bounding box center [239, 49] width 31 height 21
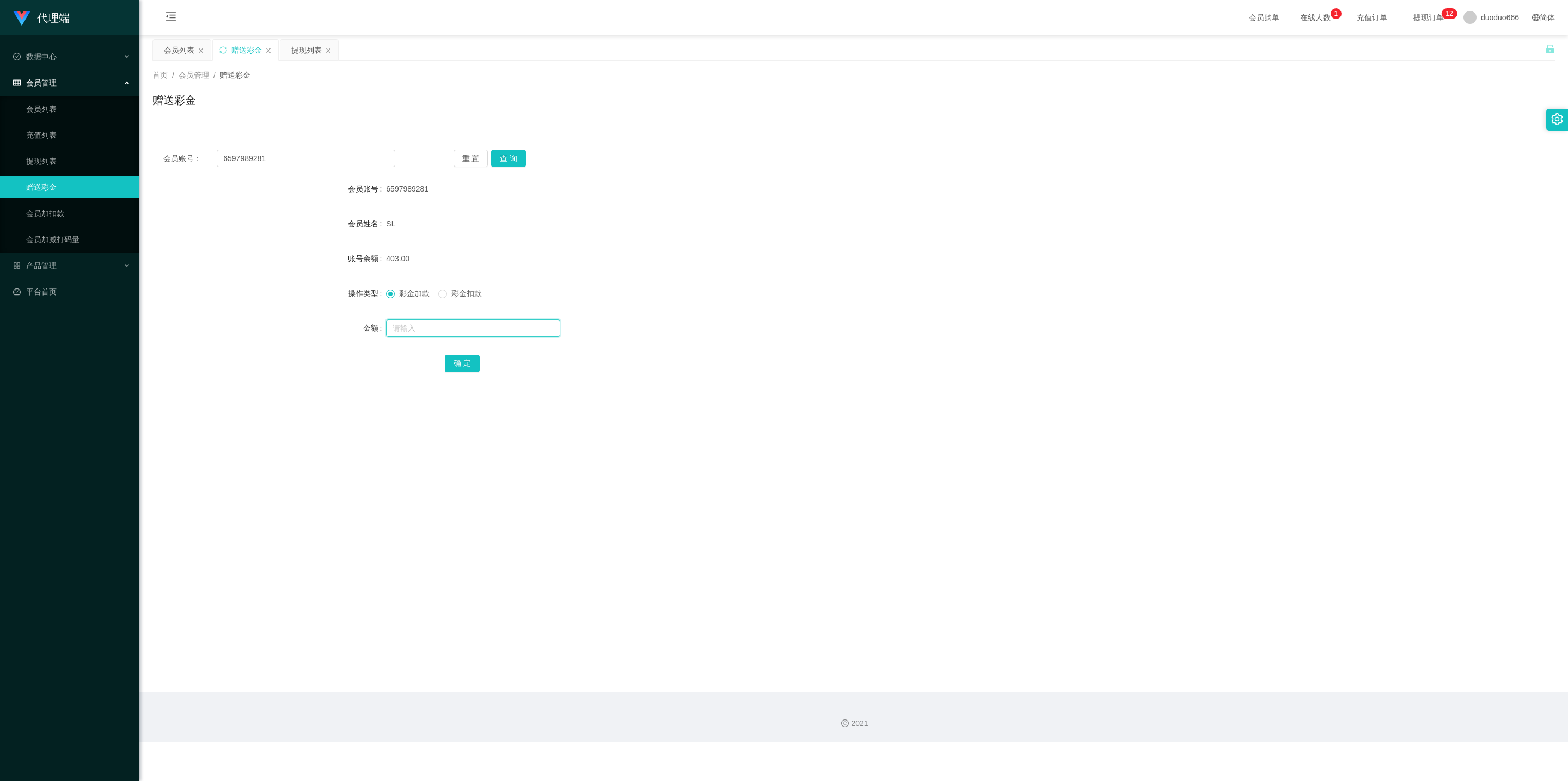
click at [420, 336] on input "text" at bounding box center [473, 328] width 175 height 17
type input "8"
click at [473, 366] on button "确 定" at bounding box center [461, 364] width 35 height 17
drag, startPoint x: 310, startPoint y: 52, endPoint x: 309, endPoint y: 60, distance: 8.1
click at [309, 52] on div "提现列表" at bounding box center [307, 49] width 31 height 21
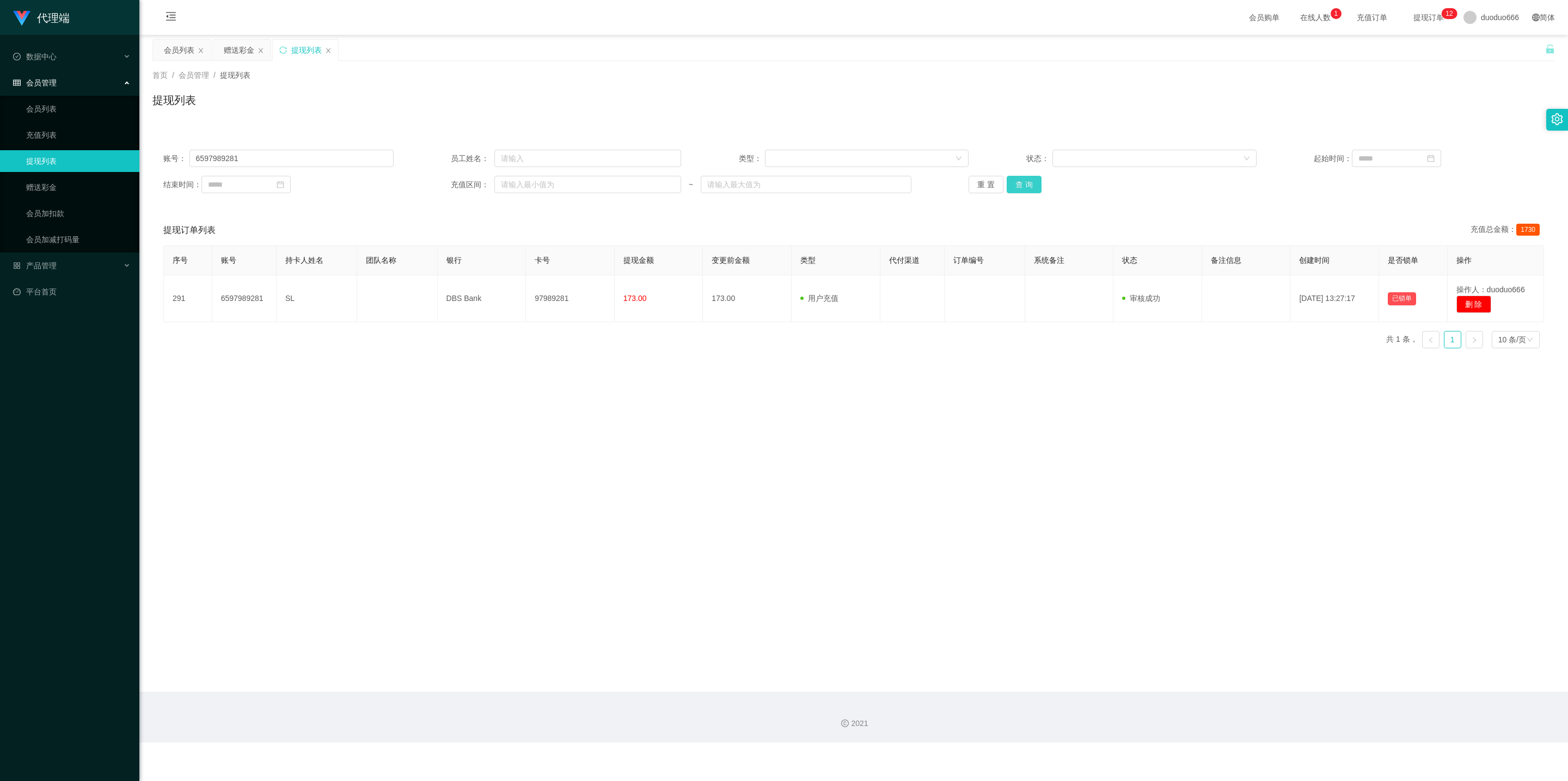
click at [551, 184] on button "查 询" at bounding box center [1024, 184] width 35 height 17
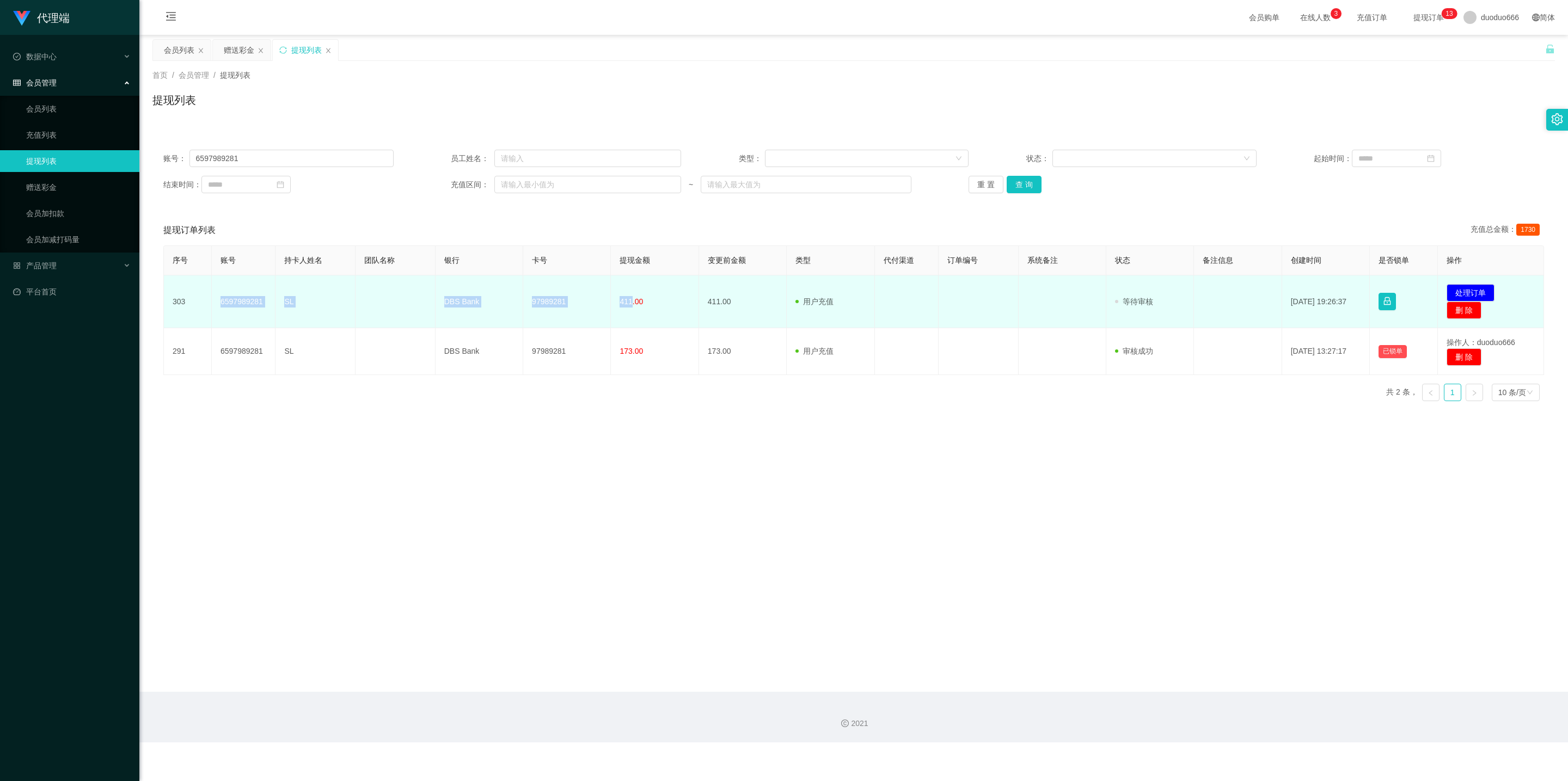
drag, startPoint x: 605, startPoint y: 302, endPoint x: 217, endPoint y: 302, distance: 388.0
click at [217, 302] on tr "303 6597989281 SL DBS Bank 97989281 411.00 411.00 用户充值 人工扣款 审核驳回 审核成功 等待审核 [DAT…" at bounding box center [854, 301] width 1380 height 53
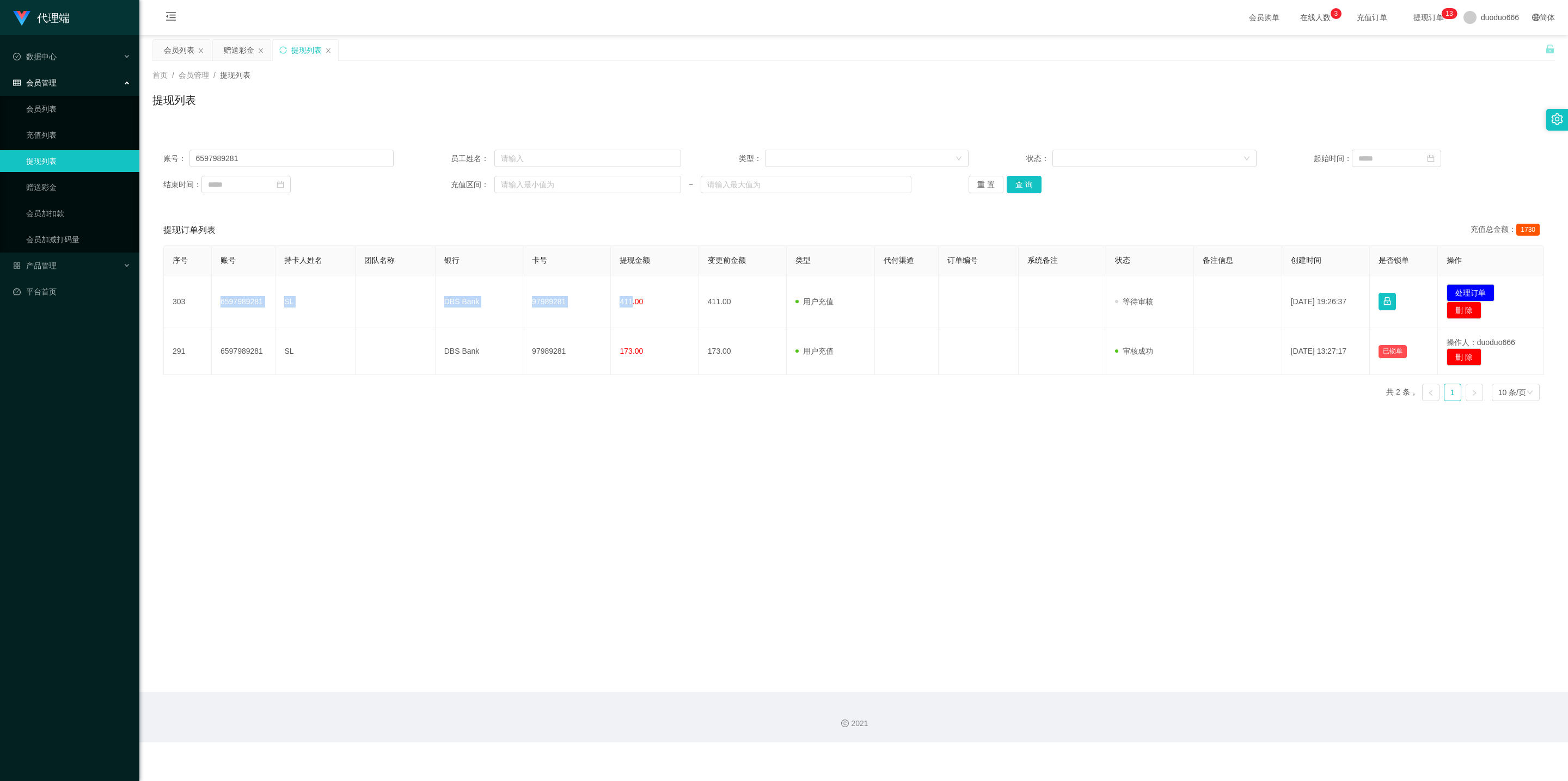
copy tr "6597989281 SL DBS Bank 97989281 411"
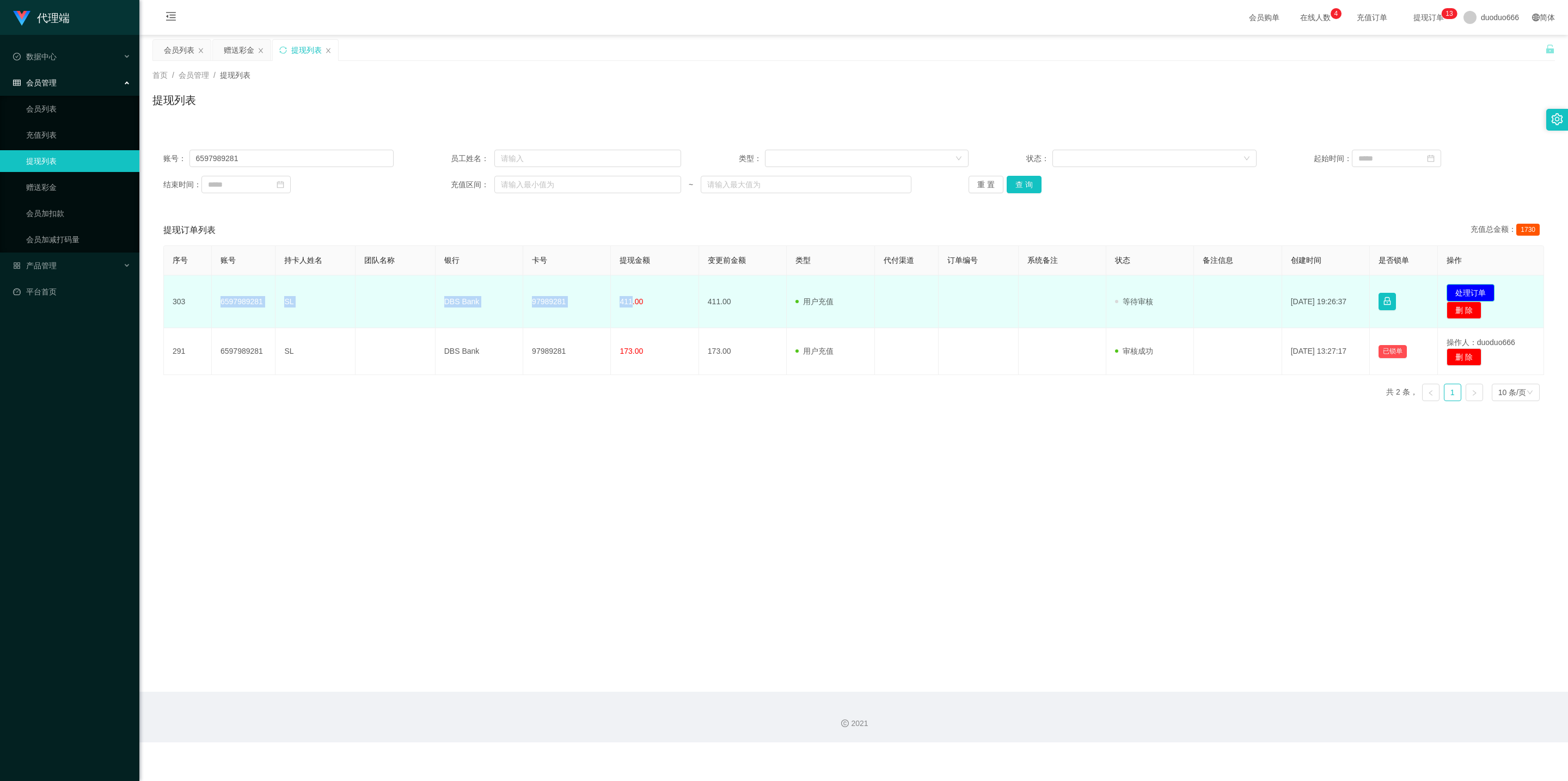
click at [551, 297] on button "处理订单" at bounding box center [1470, 292] width 48 height 17
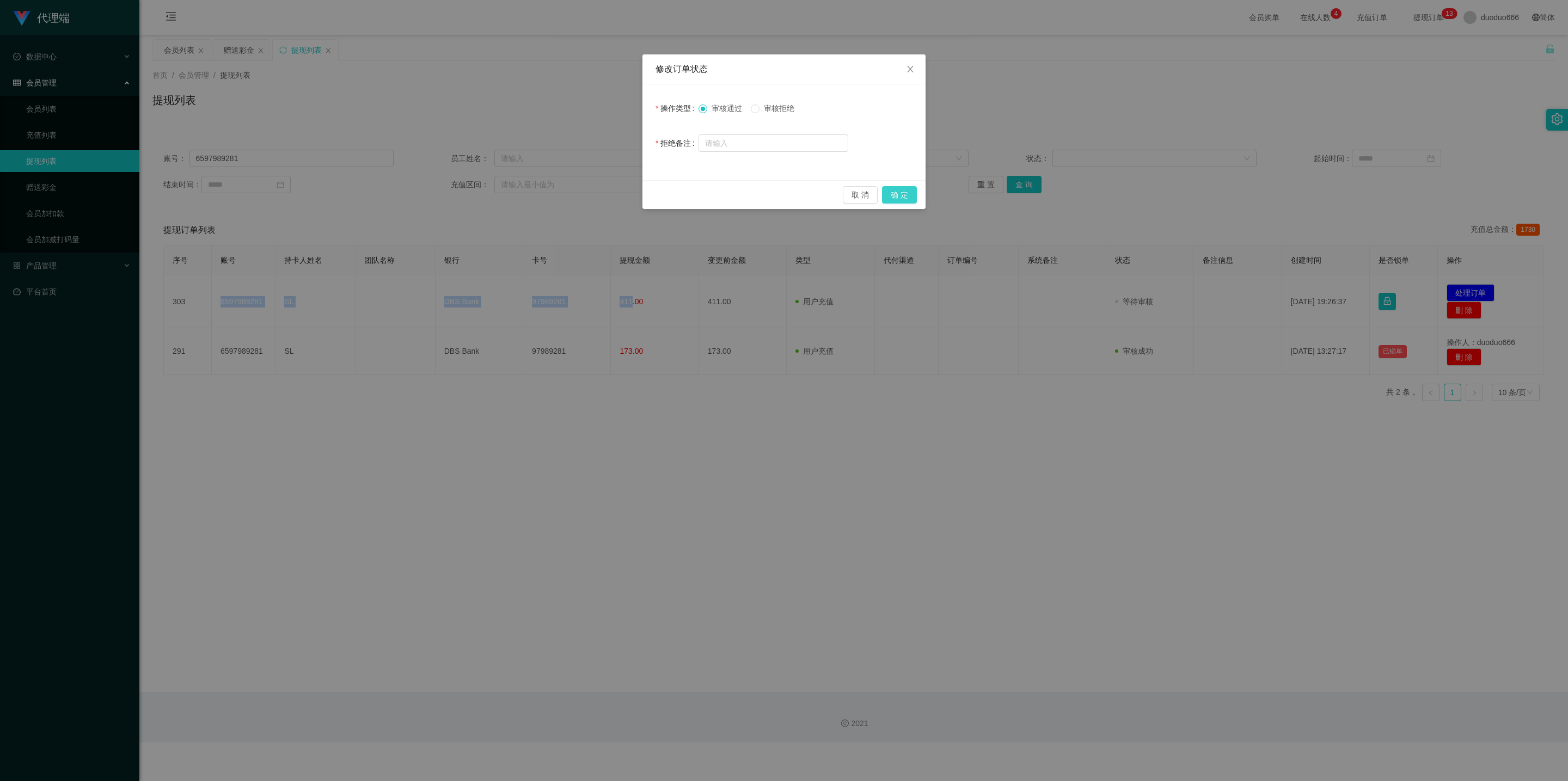
click at [551, 193] on button "确 定" at bounding box center [899, 194] width 35 height 17
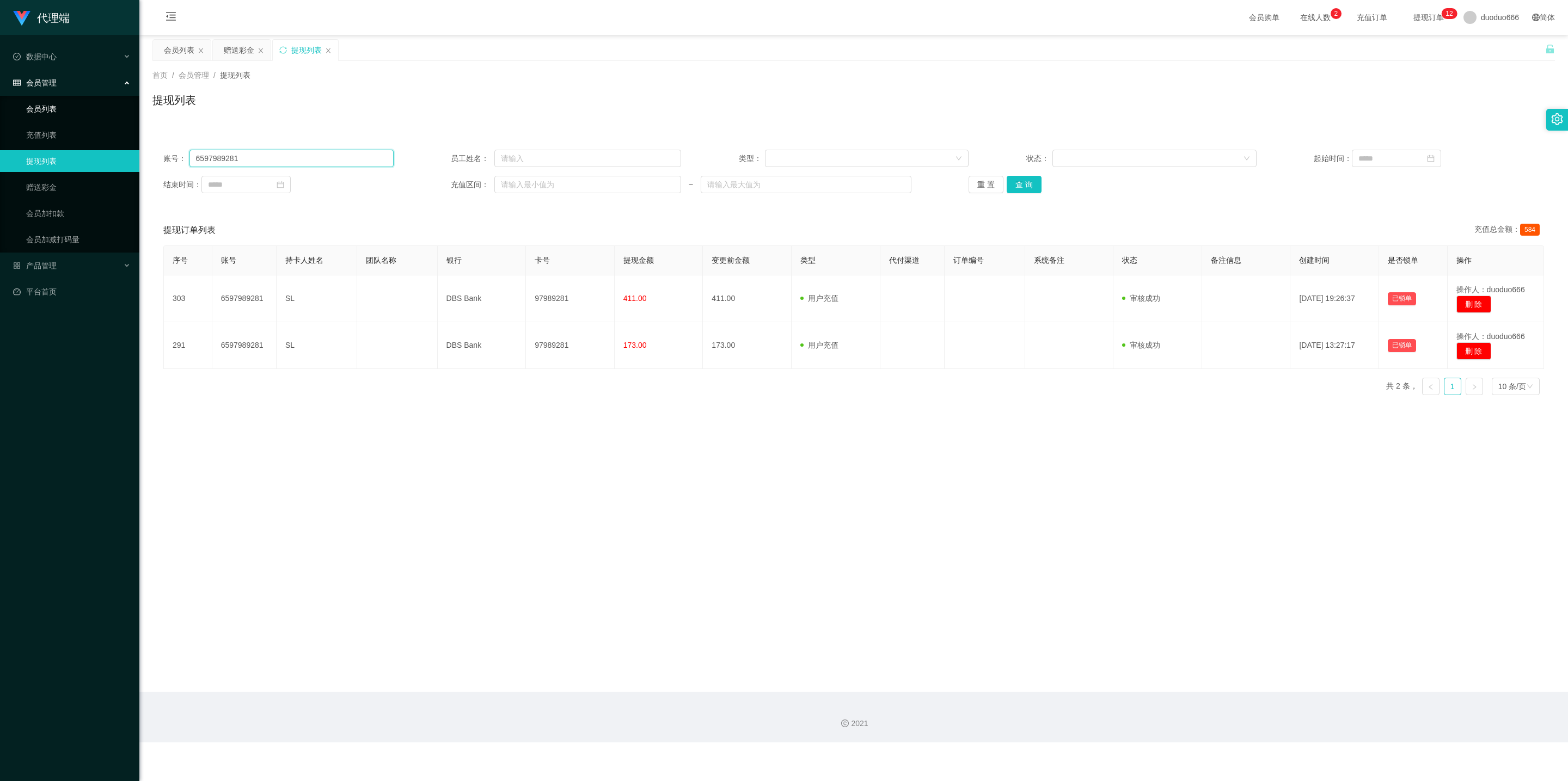
drag, startPoint x: 260, startPoint y: 161, endPoint x: 0, endPoint y: 104, distance: 266.2
click at [0, 104] on section "代理端 数据中心 会员管理 会员列表 充值列表 提现列表 赠送彩金 会员加扣款 会员加减打码量 产品管理 平台首页 保存配置 重置配置 整体风格设置 主题色 …" at bounding box center [784, 371] width 1568 height 742
paste input "text"
type input "97989281"
drag, startPoint x: 1026, startPoint y: 190, endPoint x: 1022, endPoint y: 185, distance: 6.4
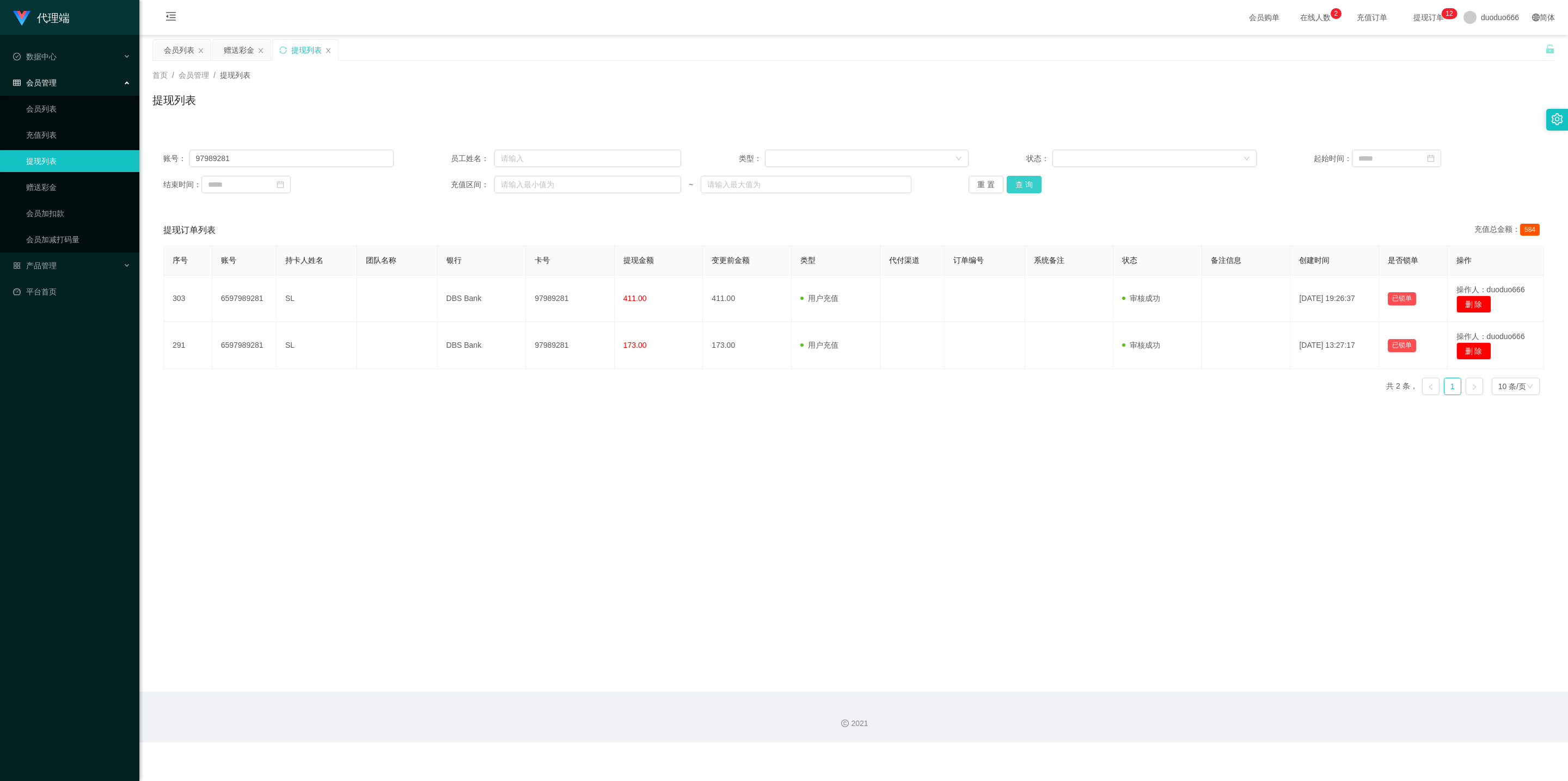
click at [551, 188] on button "查 询" at bounding box center [1024, 184] width 35 height 17
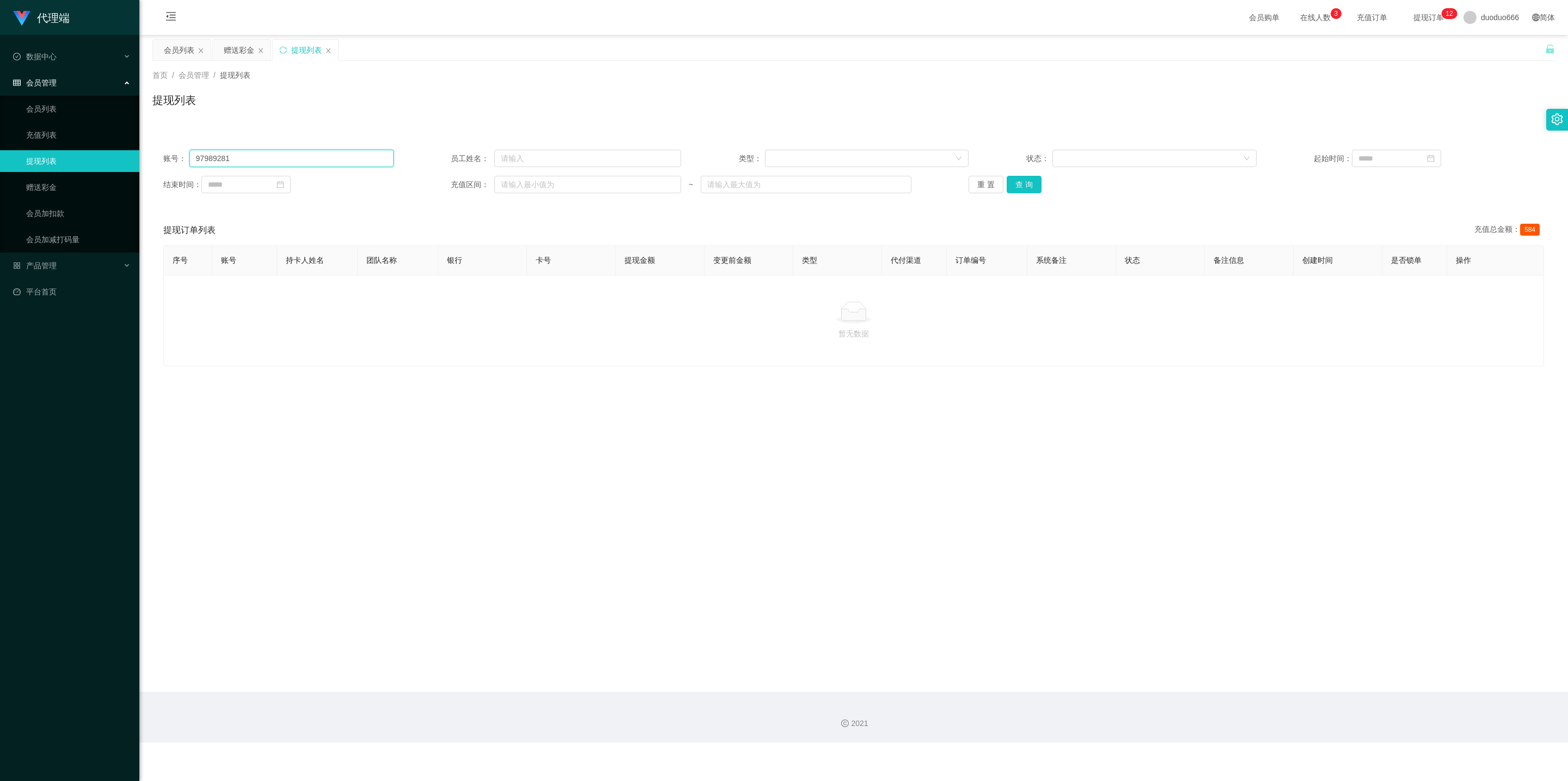
drag, startPoint x: 234, startPoint y: 162, endPoint x: 106, endPoint y: 161, distance: 128.0
click at [106, 161] on section "代理端 数据中心 会员管理 会员列表 充值列表 提现列表 赠送彩金 会员加扣款 会员加减打码量 产品管理 平台首页 保存配置 重置配置 整体风格设置 主题色 …" at bounding box center [784, 371] width 1568 height 742
click at [58, 186] on link "赠送彩金" at bounding box center [78, 187] width 104 height 22
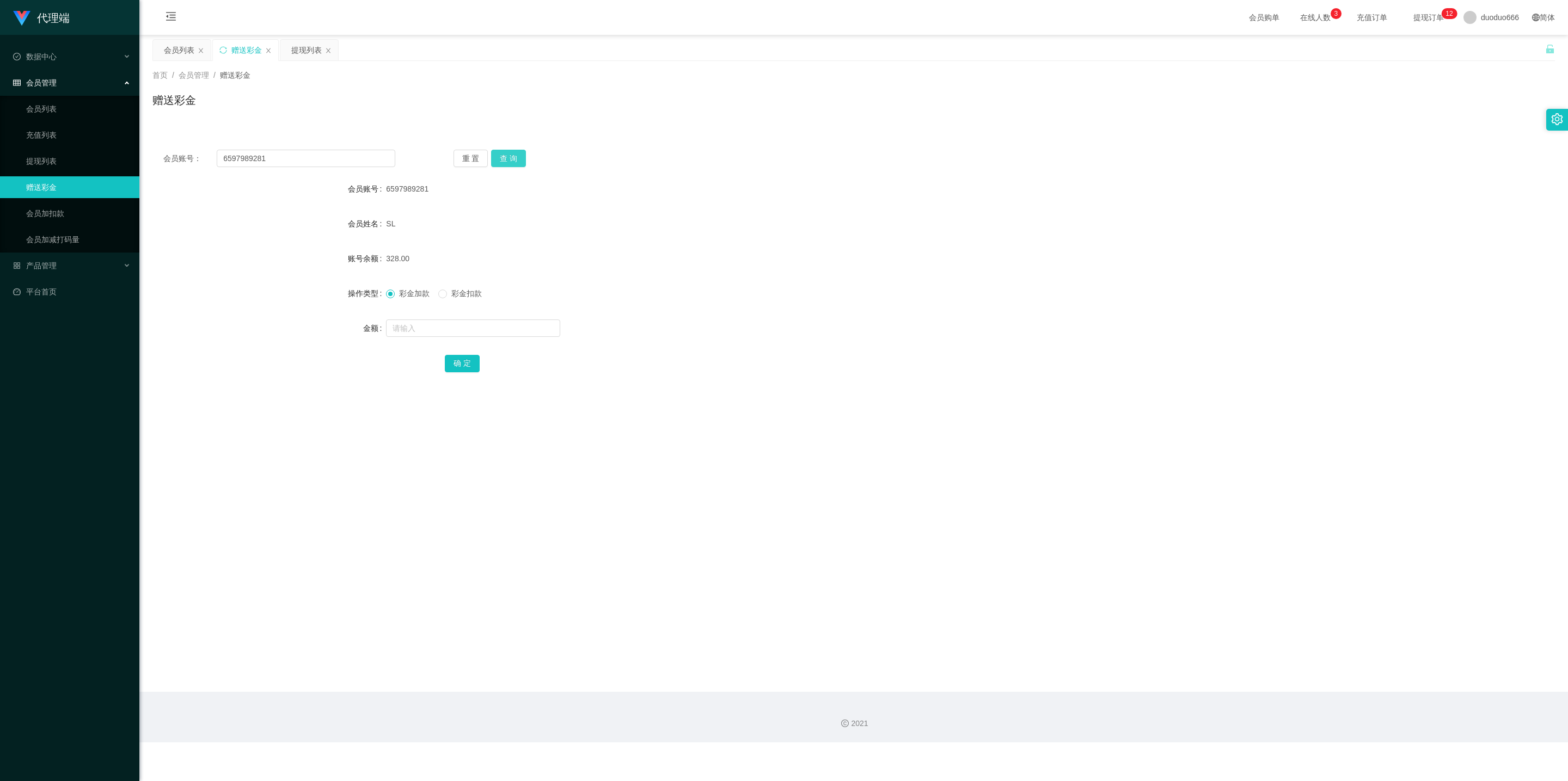
click at [508, 156] on button "查 询" at bounding box center [508, 157] width 35 height 17
click at [428, 330] on input "text" at bounding box center [473, 328] width 175 height 17
type input "8"
click at [460, 359] on button "确 定" at bounding box center [461, 364] width 35 height 17
drag, startPoint x: 278, startPoint y: 162, endPoint x: 0, endPoint y: 146, distance: 278.5
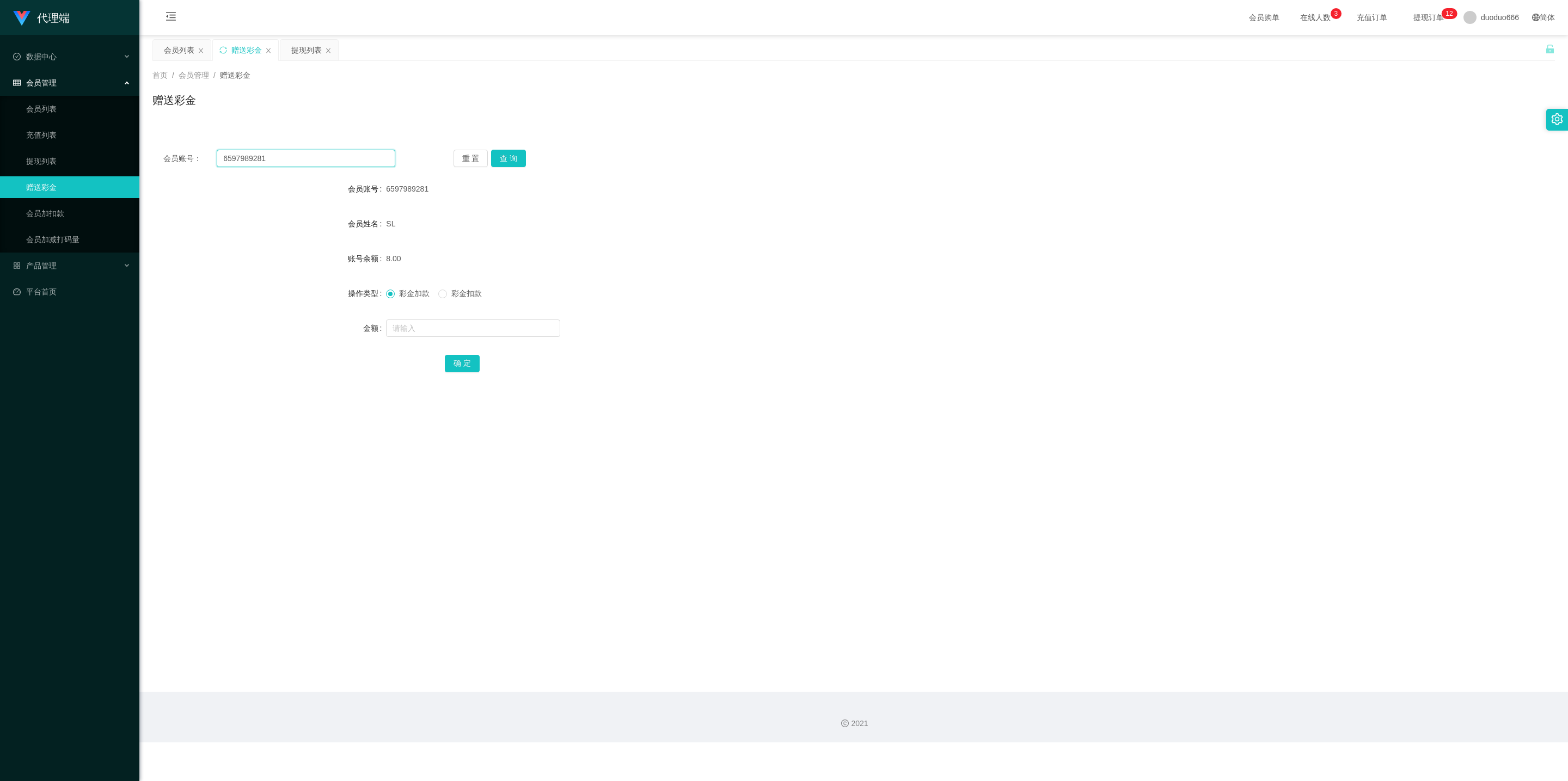
click at [0, 146] on section "代理端 数据中心 会员管理 会员列表 充值列表 提现列表 赠送彩金 会员加扣款 会员加减打码量 产品管理 平台首页 保存配置 重置配置 整体风格设置 主题色 …" at bounding box center [784, 371] width 1568 height 742
click at [186, 51] on div "会员列表" at bounding box center [179, 49] width 31 height 21
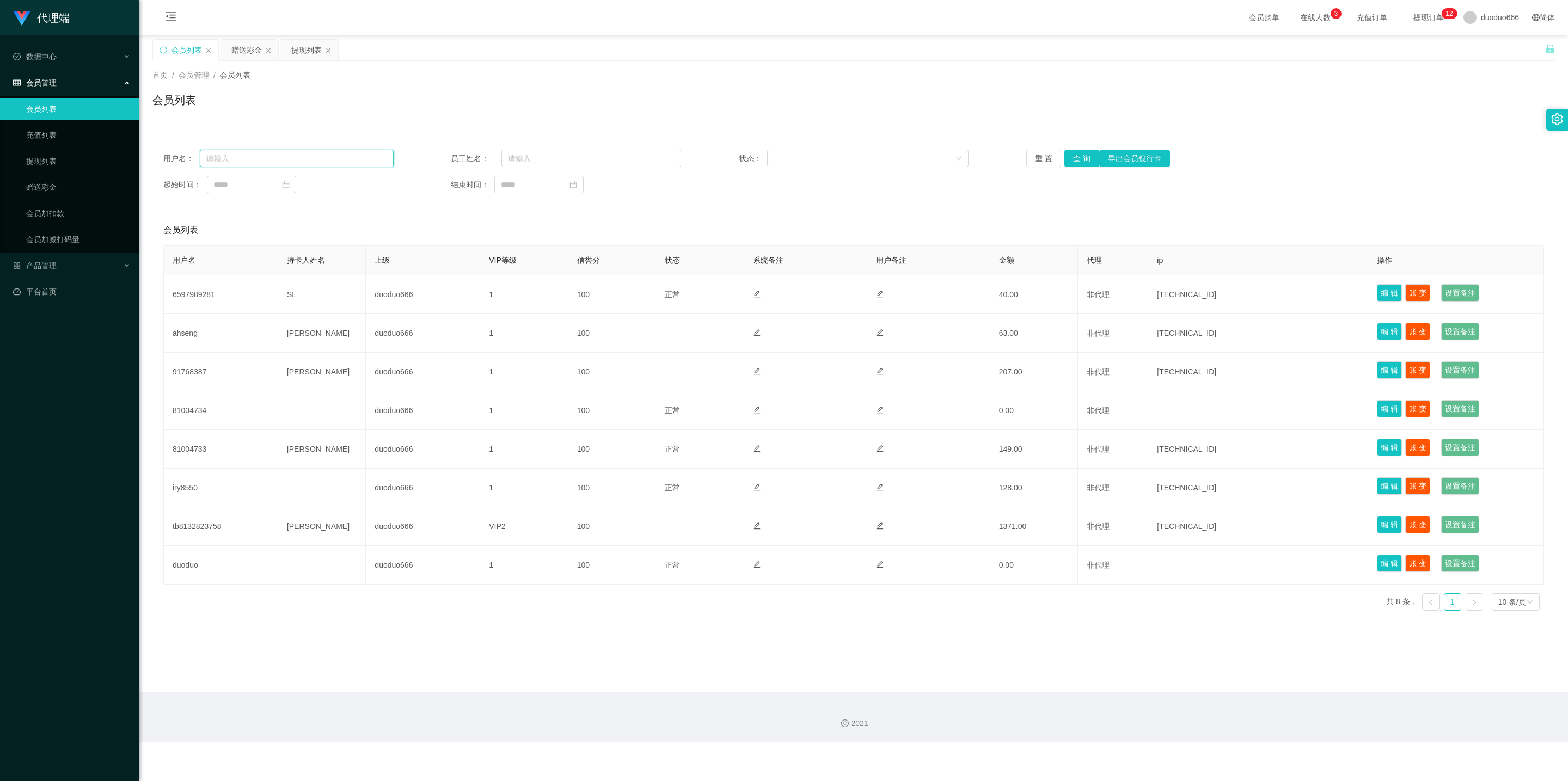
click at [258, 162] on input "text" at bounding box center [296, 157] width 193 height 17
paste input "6597989281"
type input "6597989281"
click at [551, 155] on button "查 询" at bounding box center [1081, 157] width 35 height 17
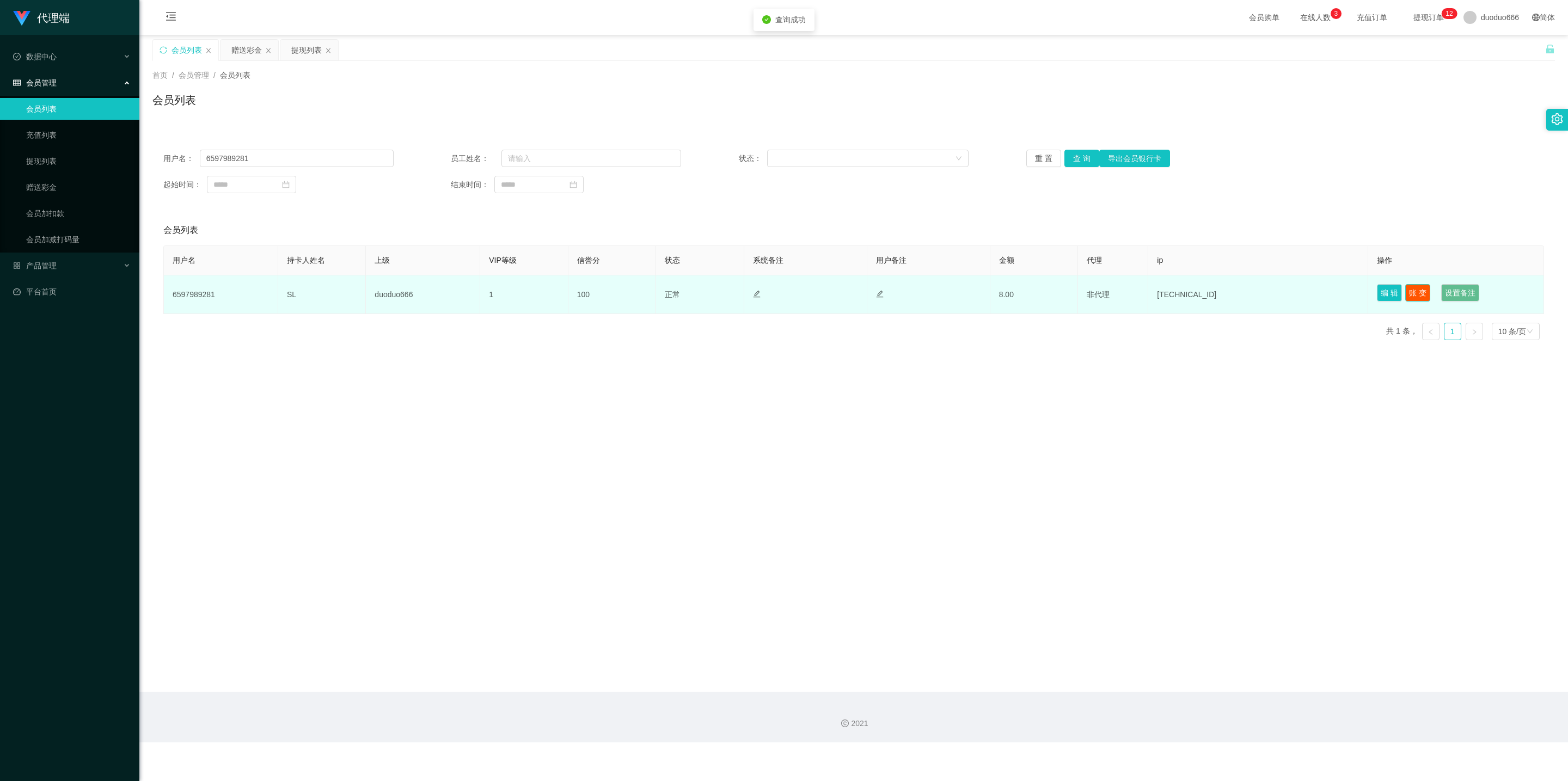
click at [551, 289] on button "账 变" at bounding box center [1418, 292] width 25 height 17
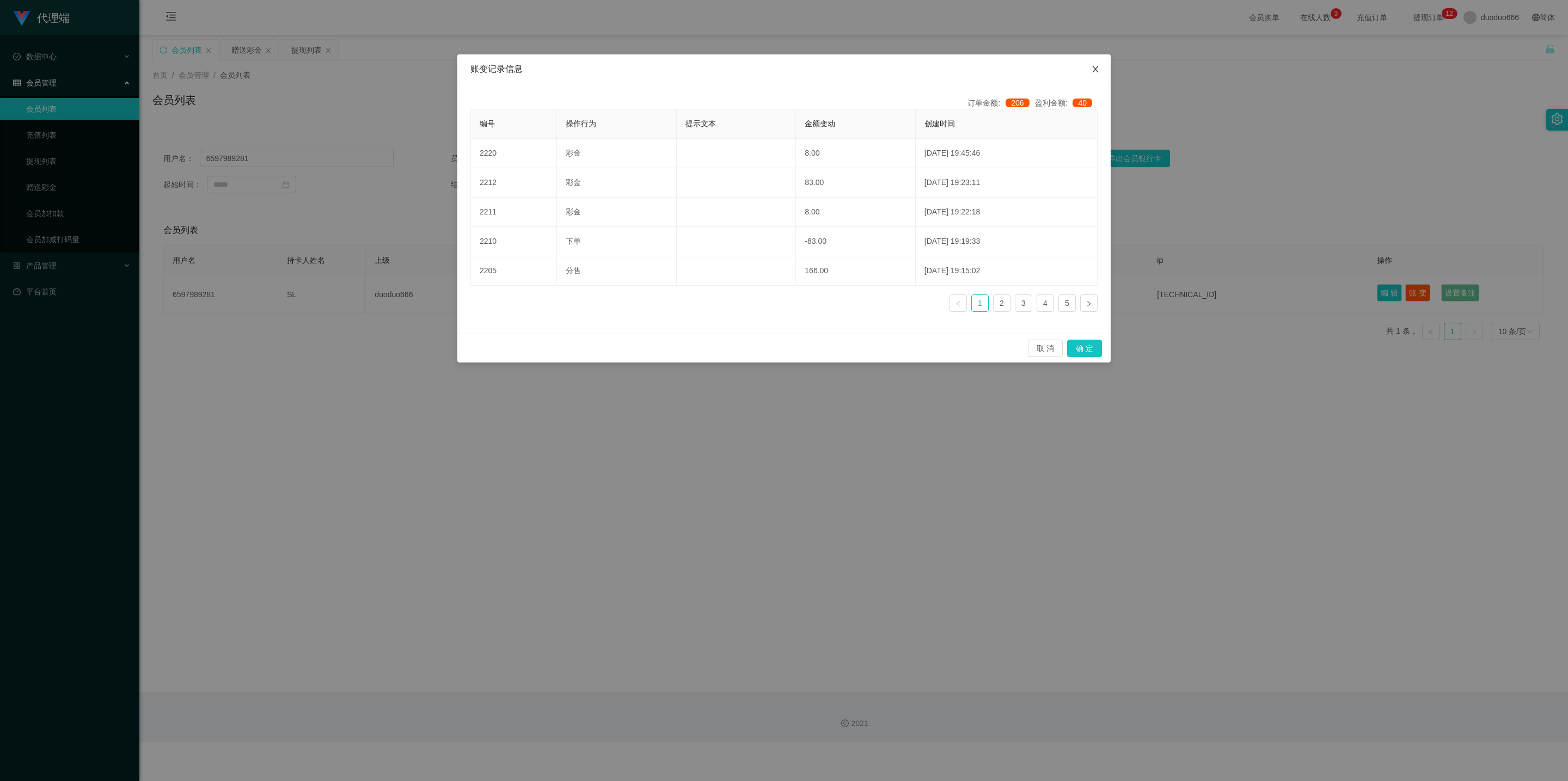
click at [551, 67] on span "Close" at bounding box center [1096, 70] width 31 height 31
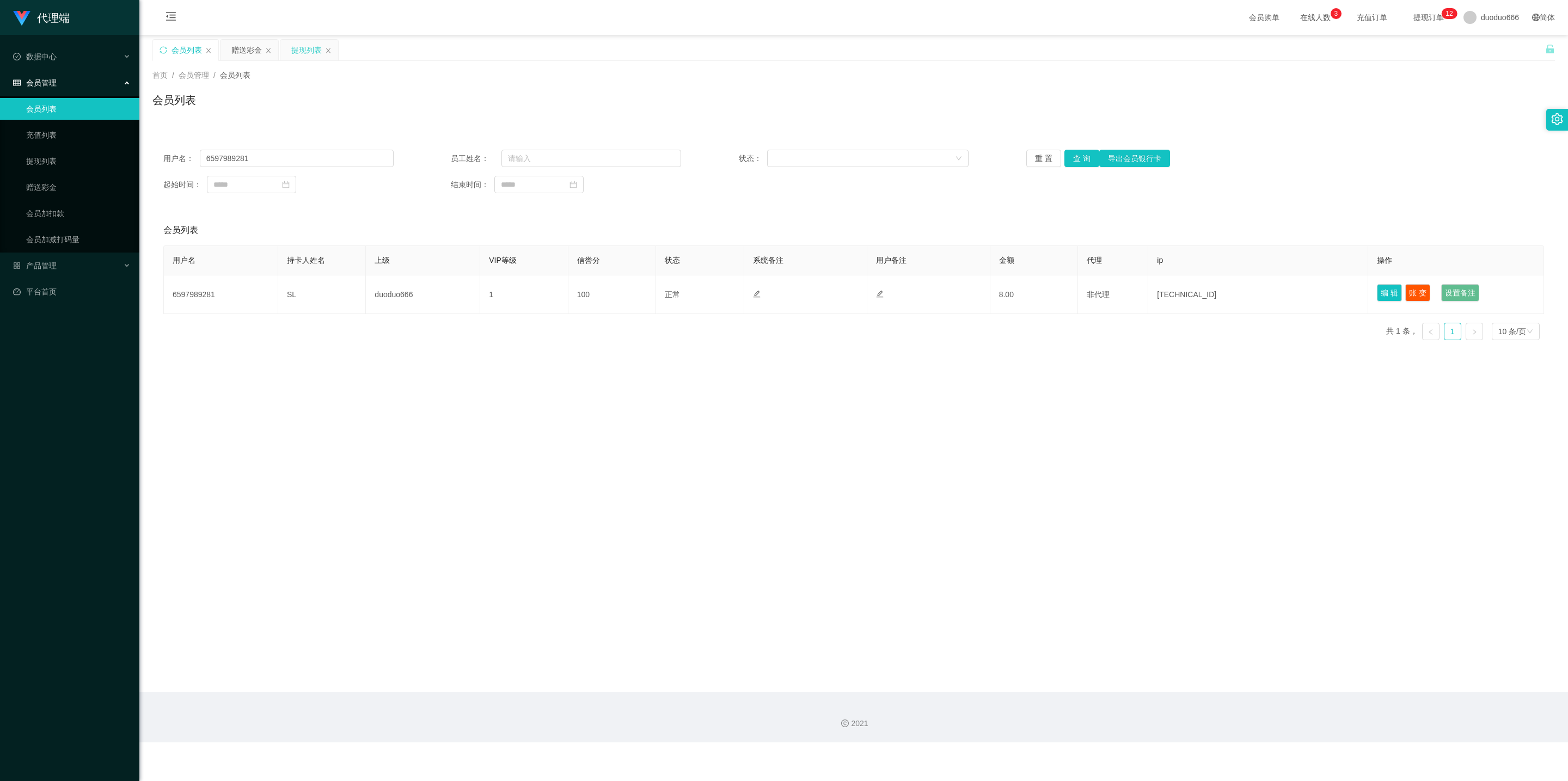
click at [307, 49] on div "提现列表" at bounding box center [307, 49] width 31 height 21
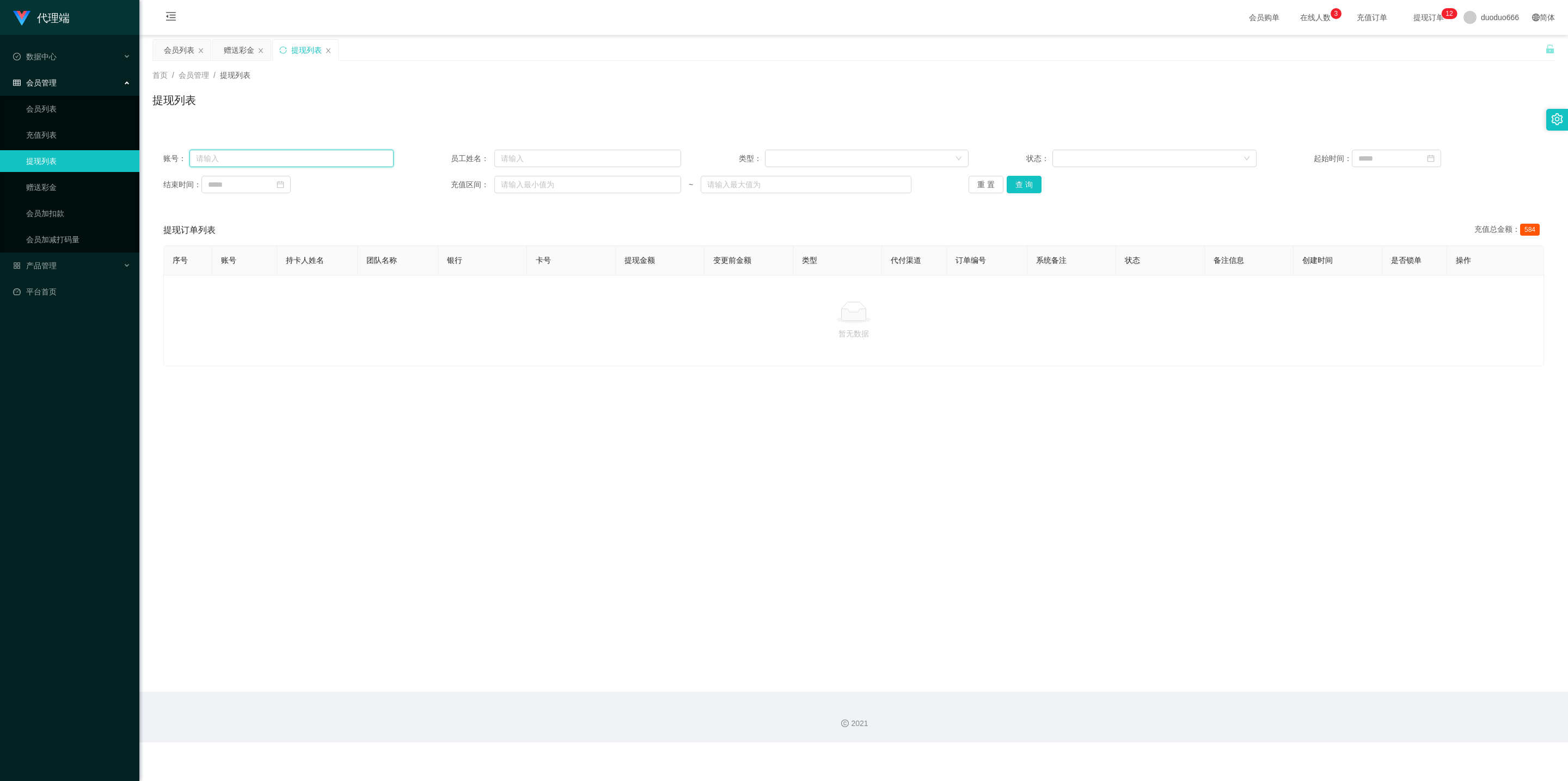
drag, startPoint x: 252, startPoint y: 160, endPoint x: 276, endPoint y: 165, distance: 24.5
click at [248, 161] on input "text" at bounding box center [291, 157] width 204 height 17
paste input "6597989281"
type input "6597989281"
click at [551, 185] on button "查 询" at bounding box center [1024, 184] width 35 height 17
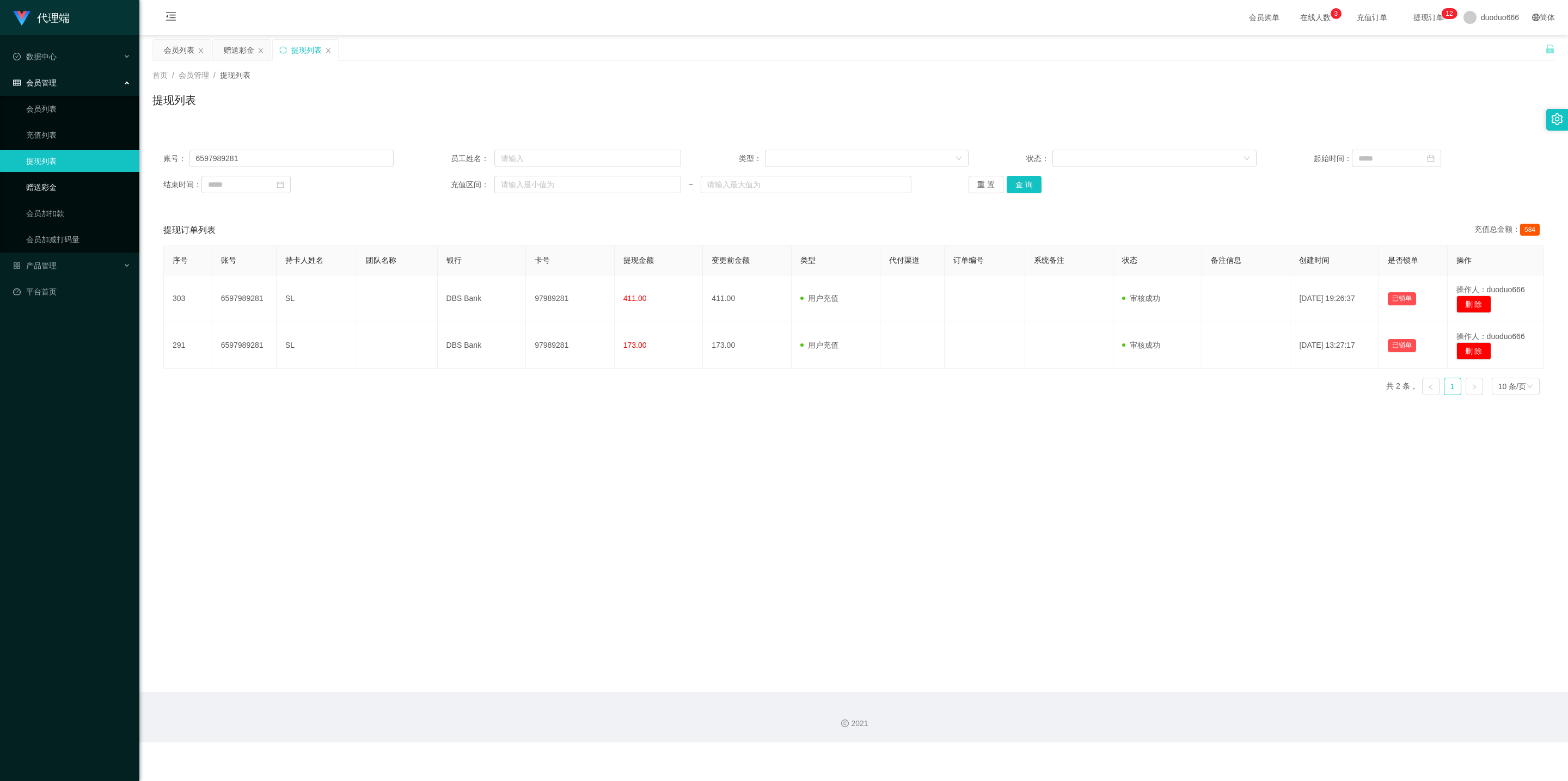
click at [53, 188] on link "赠送彩金" at bounding box center [78, 187] width 104 height 22
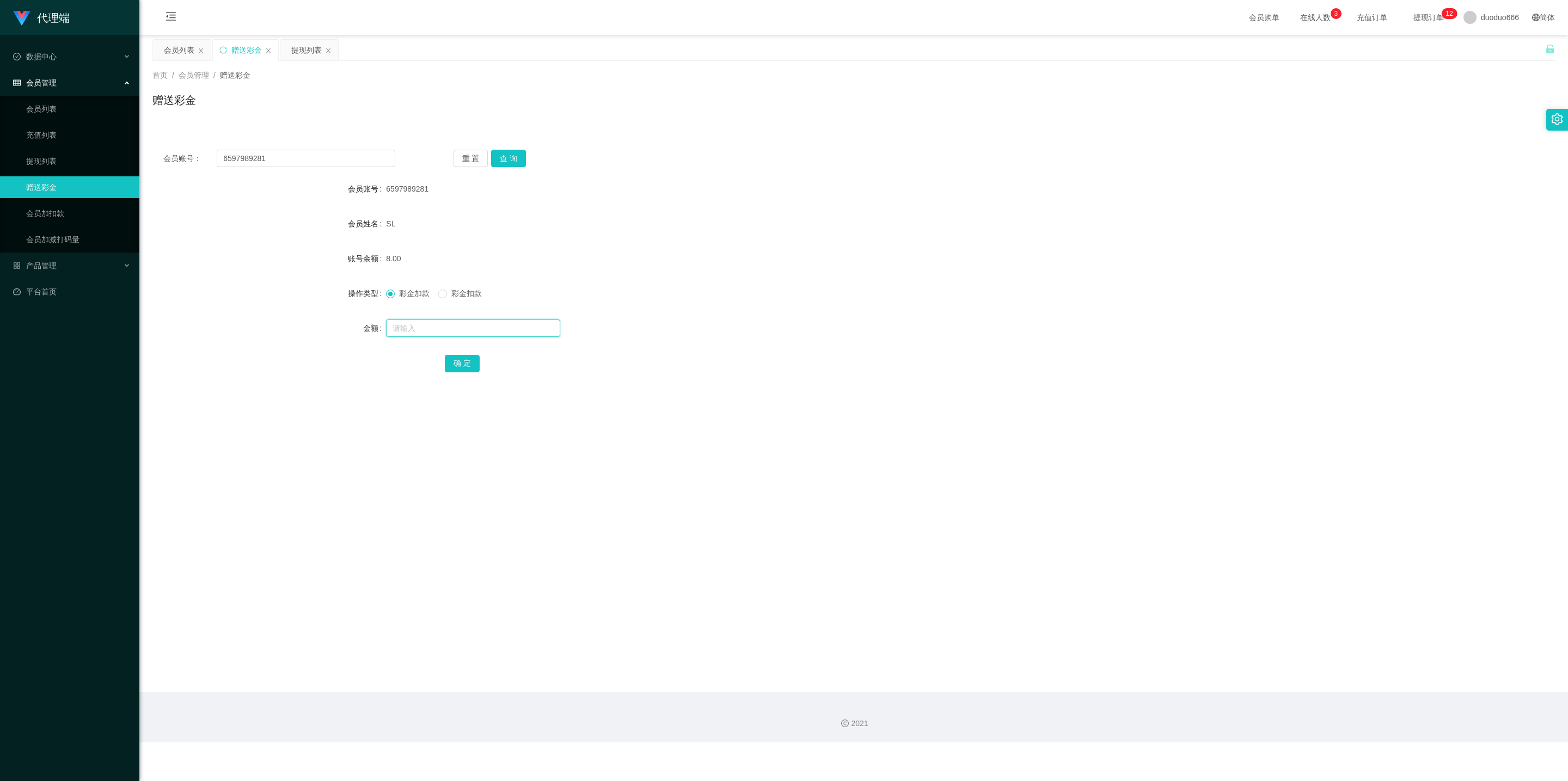
click at [399, 325] on input "text" at bounding box center [473, 328] width 175 height 17
type input "38"
drag, startPoint x: 470, startPoint y: 360, endPoint x: 480, endPoint y: 350, distance: 14.1
click at [469, 360] on button "确 定" at bounding box center [461, 364] width 35 height 17
